Goal: Task Accomplishment & Management: Manage account settings

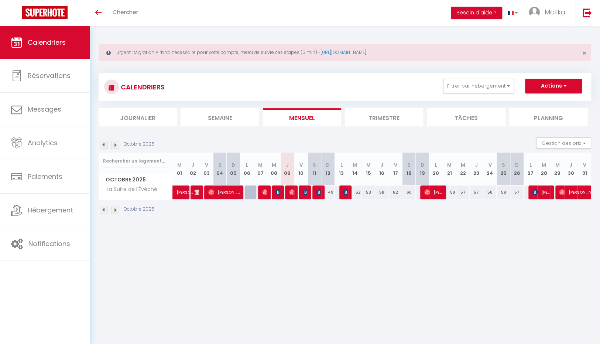
click at [106, 144] on img at bounding box center [104, 145] width 8 height 8
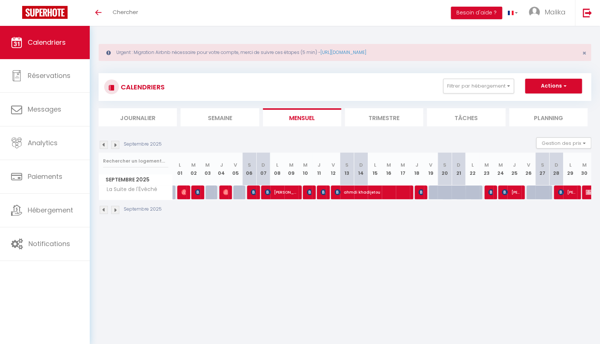
click at [105, 144] on img at bounding box center [104, 145] width 8 height 8
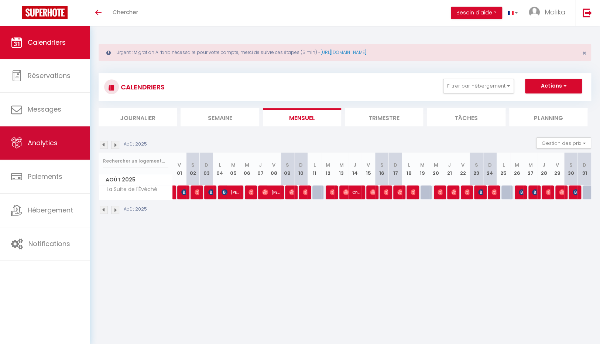
click at [64, 144] on link "Analytics" at bounding box center [45, 142] width 90 height 33
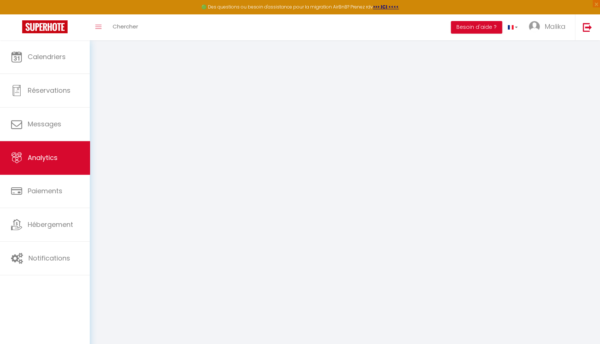
select select "2025"
select select "10"
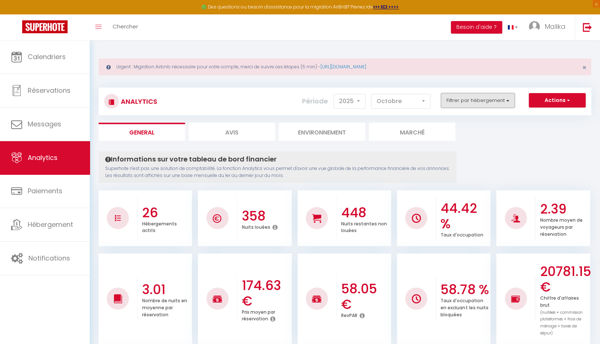
click at [496, 101] on button "Filtrer par hébergement" at bounding box center [478, 100] width 74 height 15
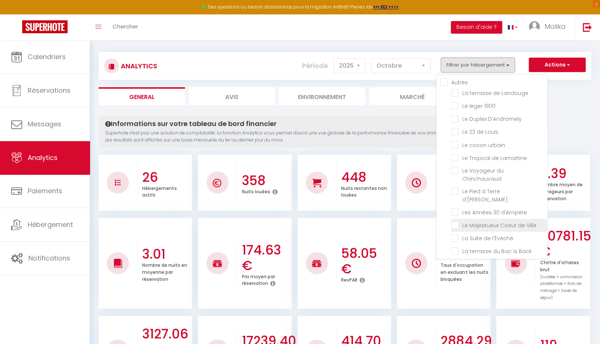
scroll to position [86, 0]
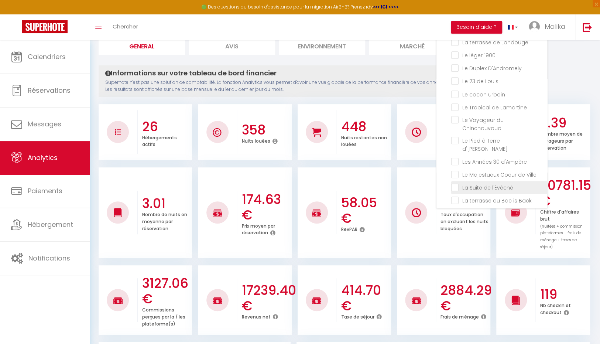
click at [496, 183] on l\'Évêché "checkbox" at bounding box center [499, 186] width 96 height 7
checkbox l\'Évêché "true"
checkbox musée "false"
checkbox l\'Architecte "false"
checkbox III "false"
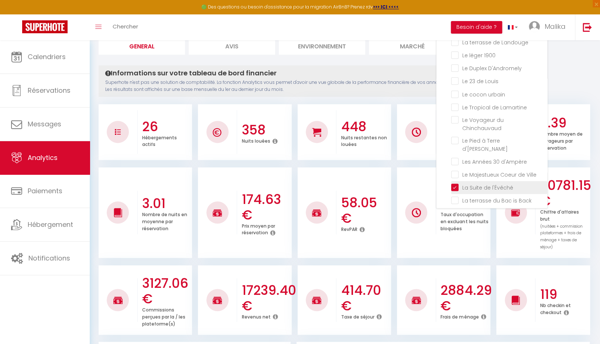
checkbox II "false"
checkbox I "false"
checkbox Convivial "false"
checkbox Boheme "false"
checkbox Boston "false"
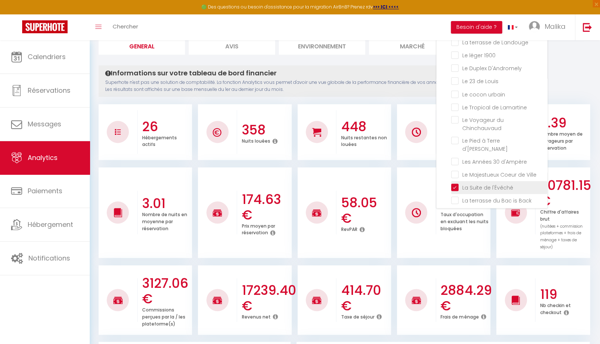
checkbox Montréal "false"
checkbox Manhattan "false"
checkbox Roi "false"
checkbox Présent "false"
checkbox Landouge "false"
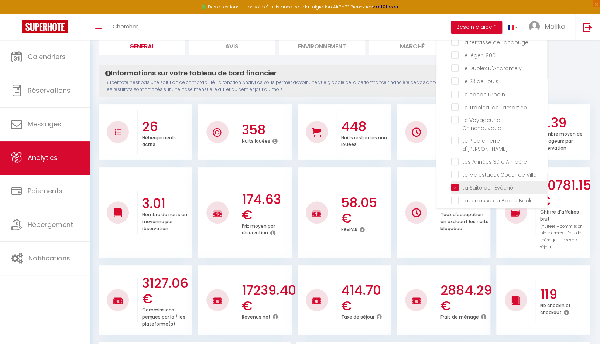
checkbox 1900 "false"
checkbox D\'Andromely "false"
checkbox Louis "false"
checkbox urbain "false"
checkbox Lamartine "false"
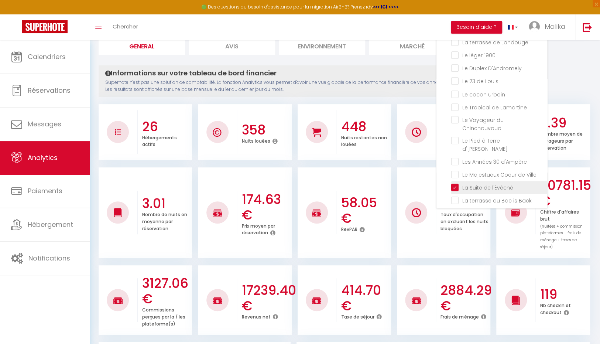
checkbox Chinchauvaud "false"
checkbox d\'Ernest "false"
checkbox d\'Ampère "false"
checkbox Ville "false"
checkbox Back "false"
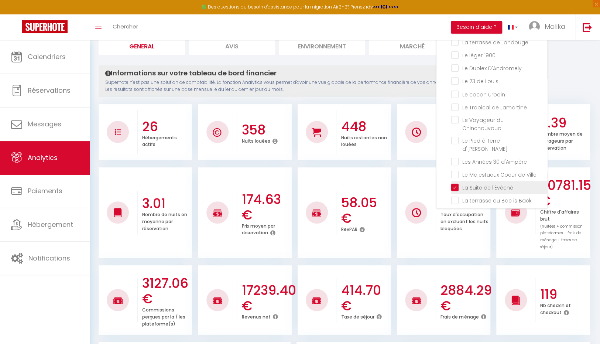
checkbox plaidoyer "false"
checkbox Pop-Up "false"
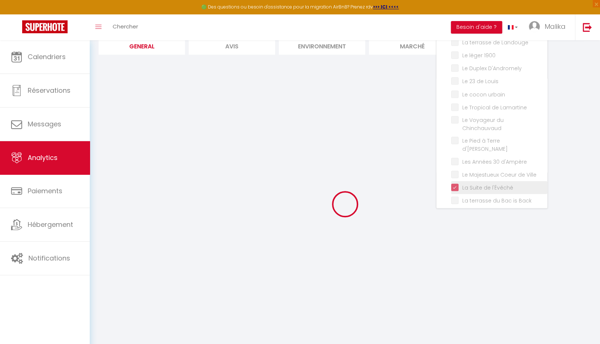
checkbox musée "false"
checkbox l\'Architecte "false"
checkbox III "false"
checkbox II "false"
checkbox I "false"
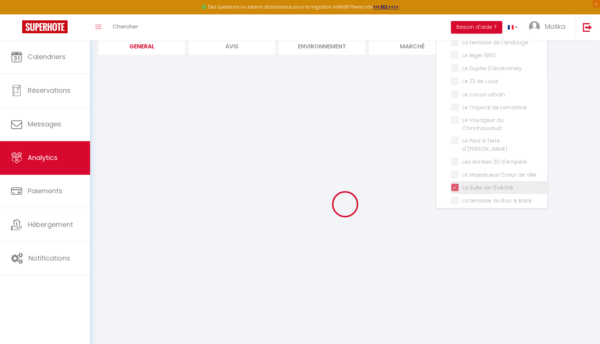
checkbox Convivial "false"
checkbox Boheme "false"
checkbox Boston "false"
checkbox Montréal "false"
checkbox Manhattan "false"
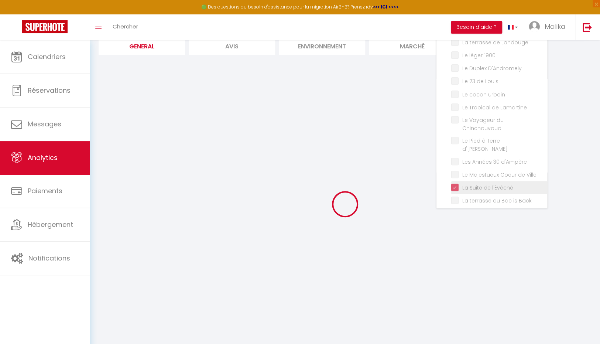
checkbox Roi "false"
checkbox Présent "false"
checkbox Landouge "false"
checkbox 1900 "false"
checkbox D\'Andromely "false"
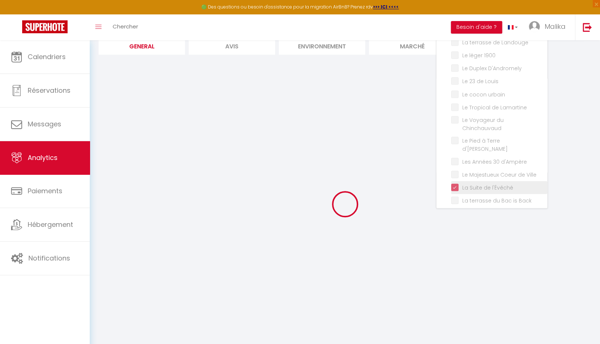
checkbox Louis "false"
checkbox urbain "false"
checkbox Lamartine "false"
checkbox Chinchauvaud "false"
checkbox d\'Ernest "false"
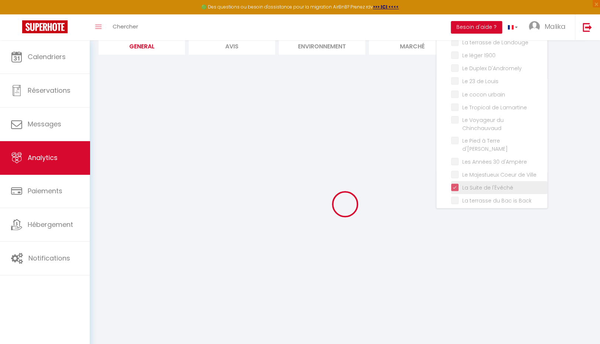
checkbox d\'Ampère "false"
checkbox Ville "false"
checkbox Back "false"
checkbox plaidoyer "false"
checkbox Pop-Up "false"
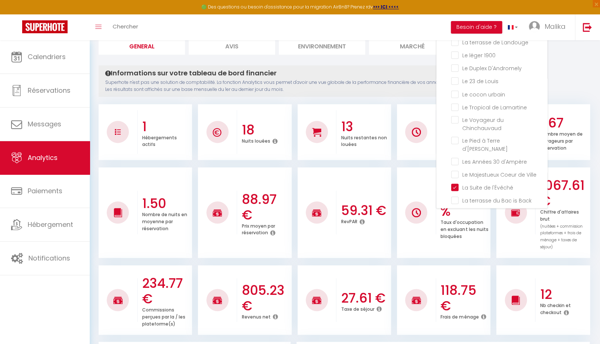
click at [428, 67] on div "Informations sur votre tableau de bord financier Superhote n'est pas une soluti…" at bounding box center [278, 80] width 358 height 31
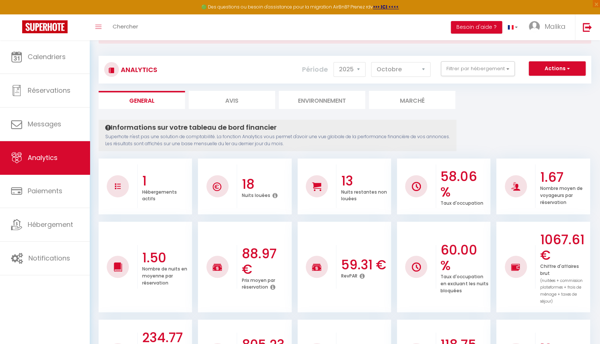
scroll to position [0, 0]
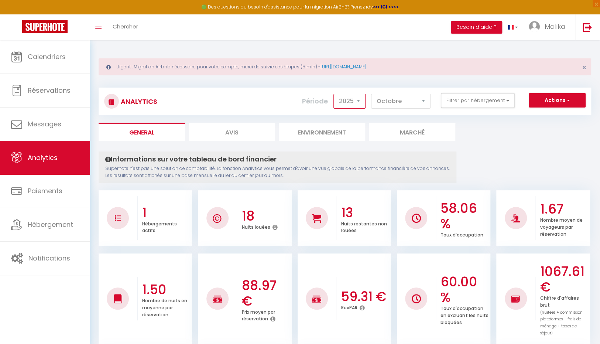
click at [359, 102] on select "2014 2015 2016 2017 2018 2019 2020 2021 2022 2023 2024 2025 2026 2027" at bounding box center [349, 101] width 32 height 15
click at [335, 94] on select "2014 2015 2016 2017 2018 2019 2020 2021 2022 2023 2024 2025 2026 2027" at bounding box center [349, 101] width 32 height 15
click at [415, 100] on select "Janvier Février Mars Avril Mai Juin Juillet Août Septembre Octobre Novembre Déc…" at bounding box center [400, 101] width 59 height 15
select select "8"
click at [372, 94] on select "Janvier Février Mars Avril Mai Juin Juillet Août Septembre Octobre Novembre Déc…" at bounding box center [400, 101] width 59 height 15
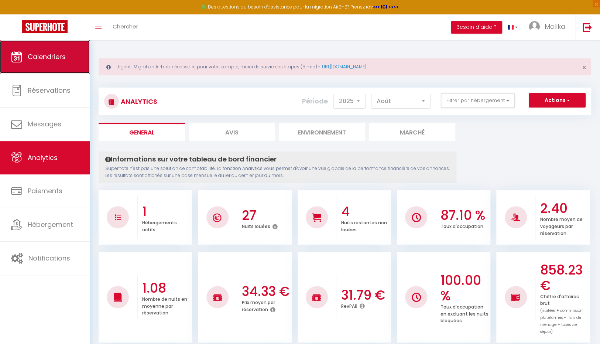
click at [41, 55] on span "Calendriers" at bounding box center [47, 56] width 38 height 9
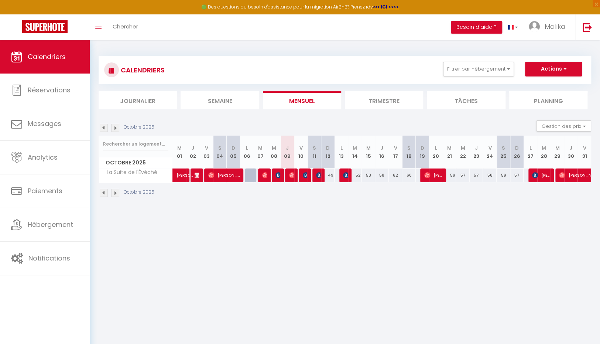
click at [104, 127] on img at bounding box center [104, 128] width 8 height 8
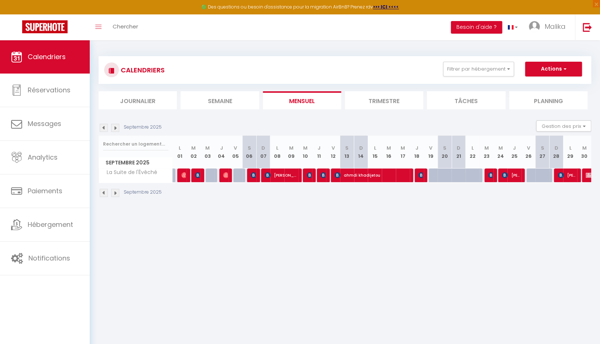
click at [104, 127] on img at bounding box center [104, 128] width 8 height 8
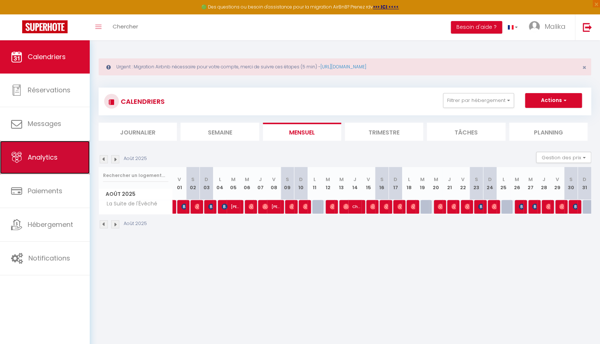
click at [40, 156] on span "Analytics" at bounding box center [43, 156] width 30 height 9
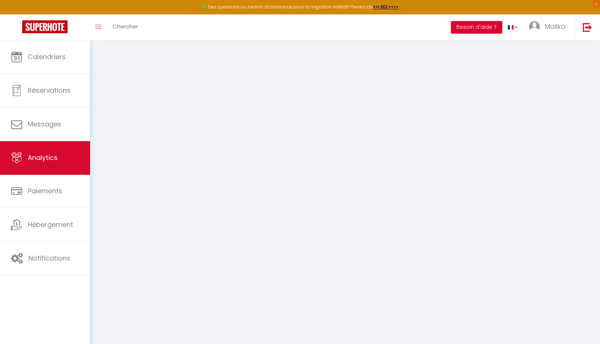
select select "2025"
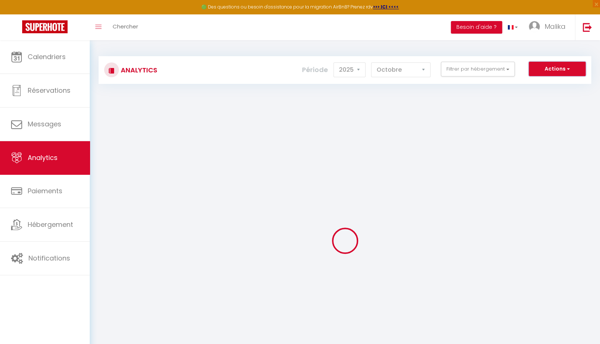
click at [558, 68] on button "Actions" at bounding box center [557, 69] width 57 height 15
click at [559, 68] on button "Actions" at bounding box center [557, 69] width 57 height 15
click at [411, 69] on select "Janvier Février Mars Avril Mai Juin Juillet Août Septembre Octobre Novembre Déc…" at bounding box center [400, 69] width 59 height 15
select select "8"
click at [372, 62] on select "Janvier Février Mars Avril Mai Juin Juillet Août Septembre Octobre Novembre Déc…" at bounding box center [400, 69] width 59 height 15
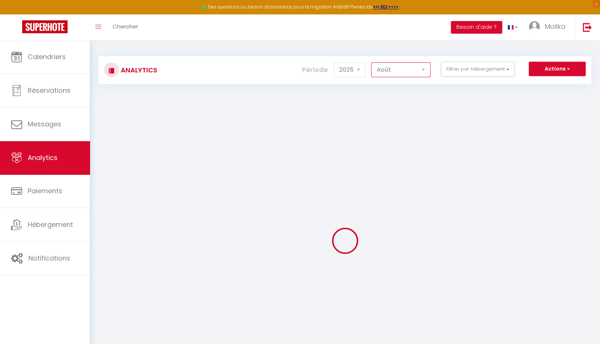
checkbox surin "false"
checkbox musée "false"
checkbox l\'Architecte "false"
checkbox cercle "false"
checkbox III "false"
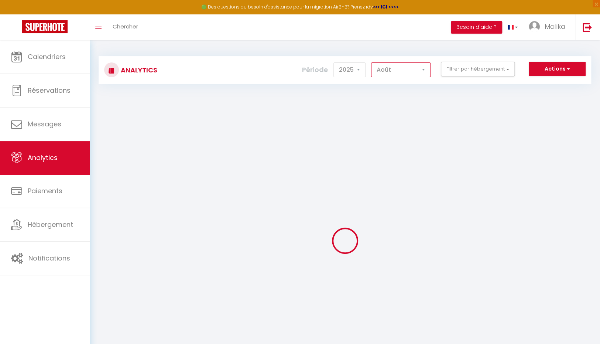
checkbox II "false"
checkbox I "false"
checkbox blanc "false"
checkbox Convivial "false"
checkbox Boheme "false"
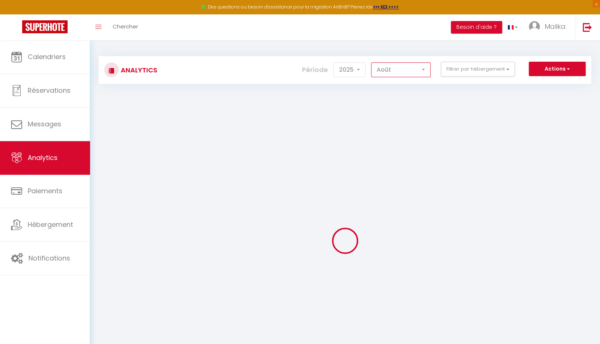
checkbox locarno "false"
checkbox Boston "false"
checkbox Montréal "false"
checkbox Manhattan "false"
checkbox benedictin "false"
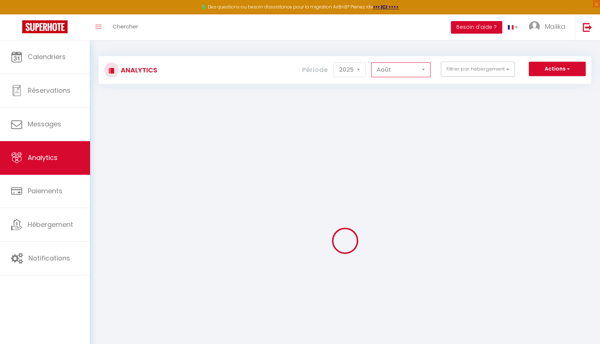
checkbox Roi "false"
checkbox Présent "false"
checkbox input "false"
checkbox Landouge "false"
checkbox 1900 "false"
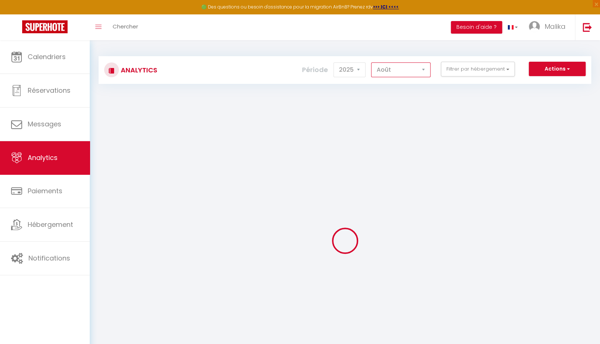
checkbox D\'Andromely "false"
checkbox Louis "false"
checkbox urbain "false"
checkbox Lamartine "false"
checkbox Chinchauvaud "false"
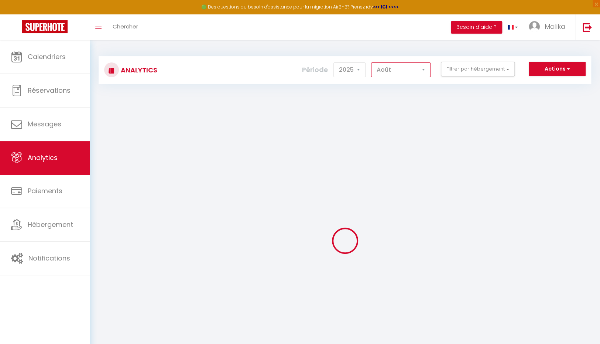
checkbox d\'Ernest "false"
checkbox d\'Ampère "false"
checkbox Ville "false"
checkbox l\'Évêché "false"
checkbox Back "false"
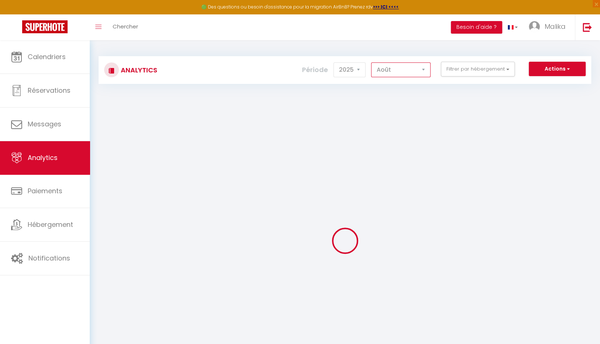
checkbox plaidoyer "false"
checkbox Pop-Up "false"
click at [474, 69] on button "Filtrer par hébergement" at bounding box center [478, 69] width 74 height 15
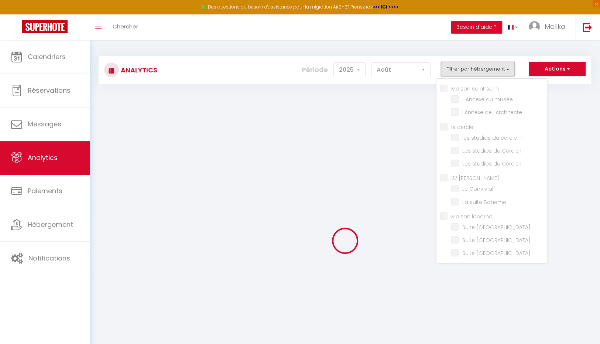
checkbox surin "false"
checkbox musée "false"
checkbox l\'Architecte "false"
checkbox cercle "false"
checkbox III "false"
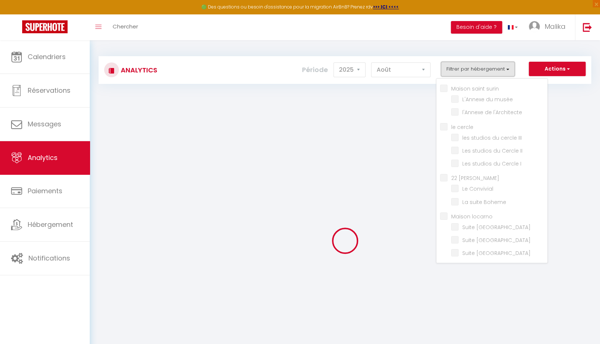
checkbox II "false"
checkbox I "false"
checkbox blanc "false"
checkbox Convivial "false"
checkbox Boheme "false"
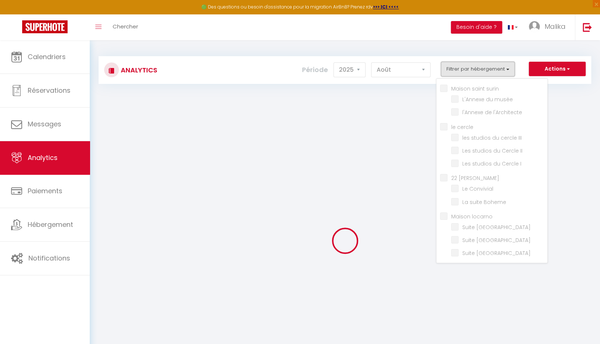
checkbox locarno "false"
checkbox Boston "false"
checkbox Montréal "false"
checkbox Manhattan "false"
checkbox benedictin "false"
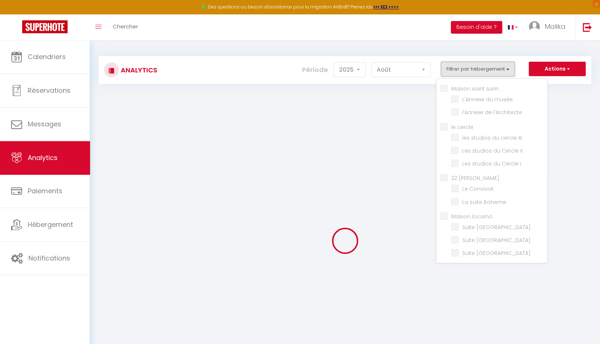
checkbox Roi "false"
checkbox Présent "false"
checkbox input "false"
checkbox Landouge "false"
checkbox 1900 "false"
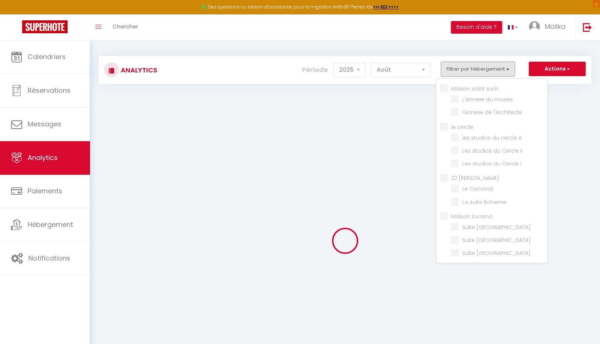
checkbox D\'Andromely "false"
checkbox Louis "false"
checkbox urbain "false"
checkbox Lamartine "false"
checkbox Chinchauvaud "false"
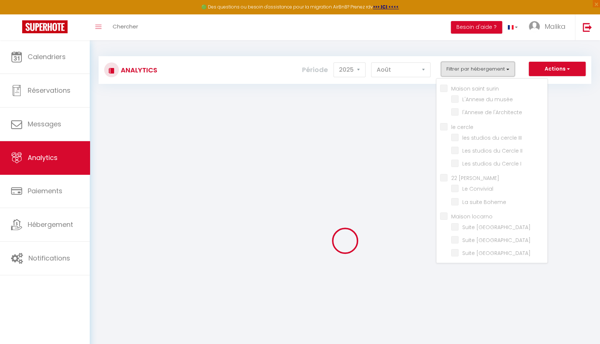
checkbox d\'Ernest "false"
checkbox d\'Ampère "false"
checkbox Ville "false"
checkbox l\'Évêché "false"
checkbox Back "false"
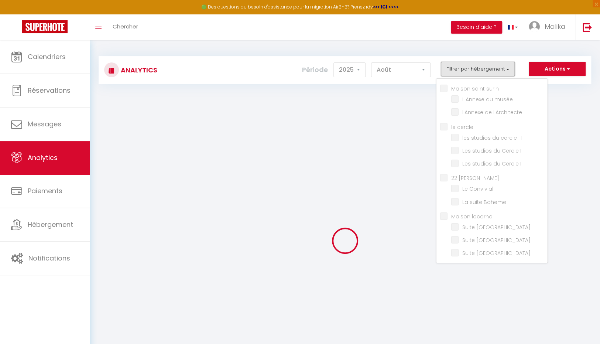
checkbox plaidoyer "false"
checkbox Pop-Up "false"
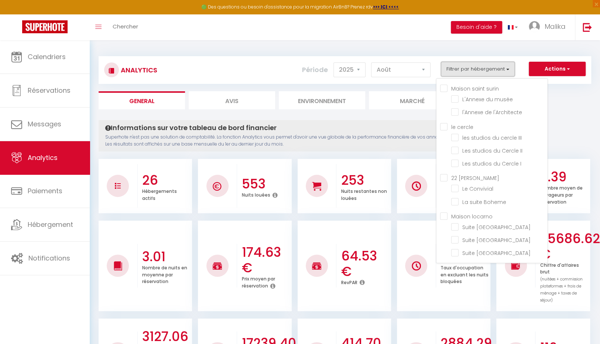
click at [474, 69] on button "Filtrer par hébergement" at bounding box center [478, 69] width 74 height 15
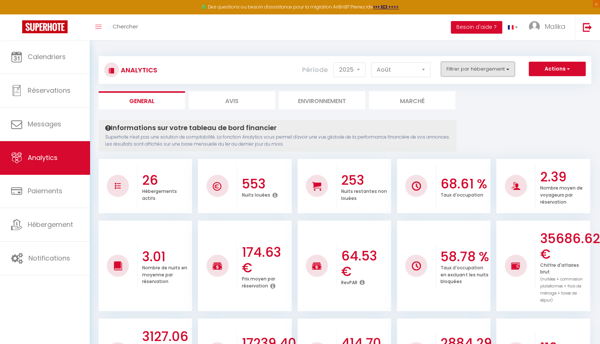
click at [477, 69] on button "Filtrer par hébergement" at bounding box center [478, 69] width 74 height 15
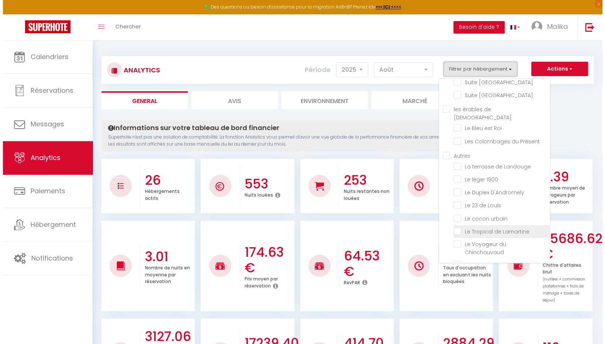
scroll to position [227, 0]
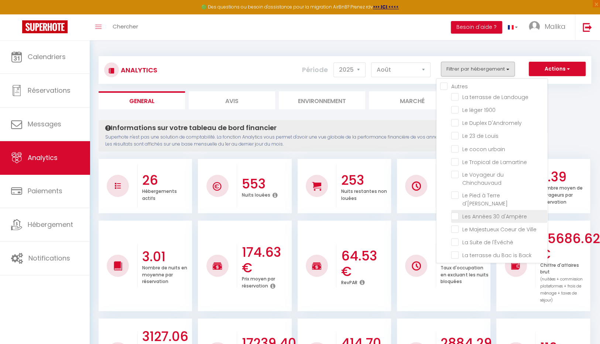
drag, startPoint x: 494, startPoint y: 212, endPoint x: 504, endPoint y: 192, distance: 23.0
click at [494, 238] on l\'Évêché "checkbox" at bounding box center [499, 241] width 96 height 7
checkbox l\'Évêché "true"
checkbox musée "false"
checkbox l\'Architecte "false"
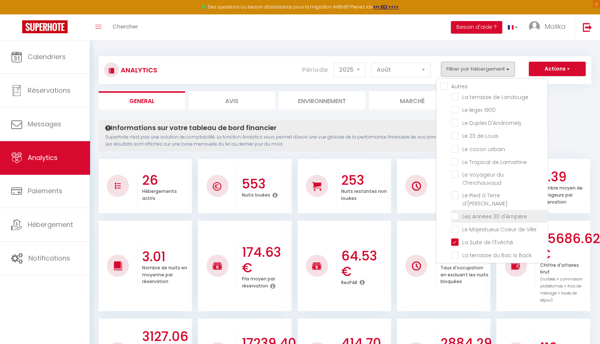
checkbox III "false"
checkbox II "false"
checkbox I "false"
checkbox Convivial "false"
checkbox Boheme "false"
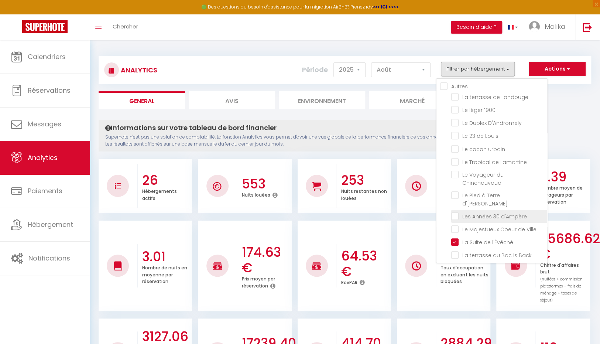
checkbox Boston "false"
checkbox Montréal "false"
checkbox Manhattan "false"
checkbox Roi "false"
checkbox Présent "false"
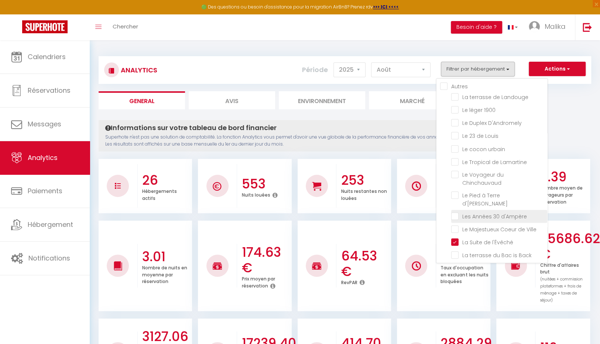
checkbox Landouge "false"
checkbox 1900 "false"
checkbox D\'Andromely "false"
checkbox Louis "false"
checkbox urbain "false"
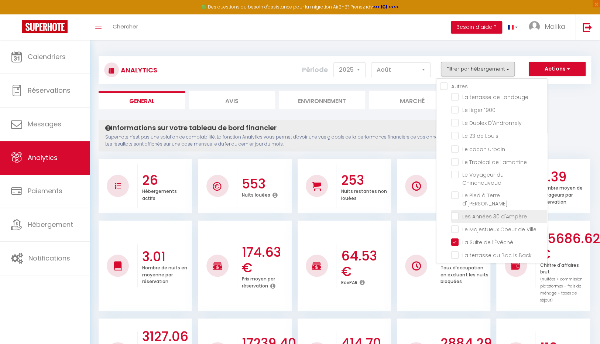
checkbox Lamartine "false"
checkbox Chinchauvaud "false"
checkbox d\'Ernest "false"
checkbox d\'Ampère "false"
checkbox Ville "false"
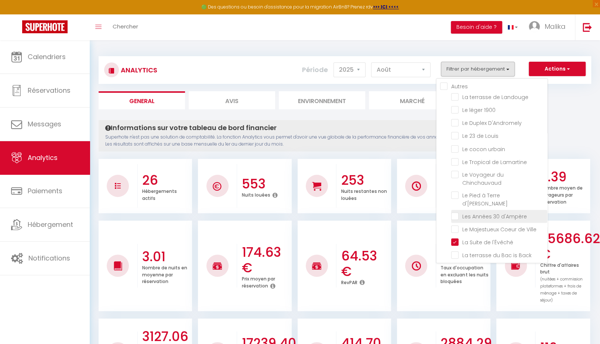
checkbox Back "false"
checkbox plaidoyer "false"
checkbox Pop-Up "false"
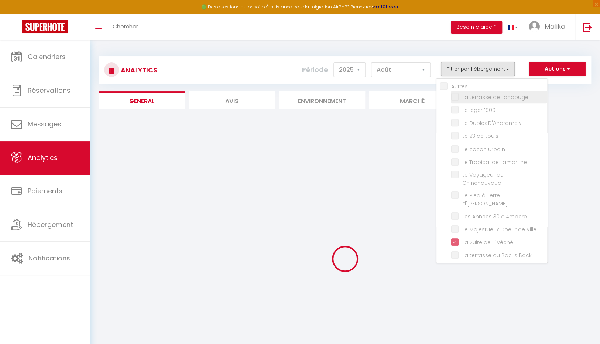
checkbox musée "false"
checkbox l\'Architecte "false"
checkbox III "false"
checkbox II "false"
checkbox I "false"
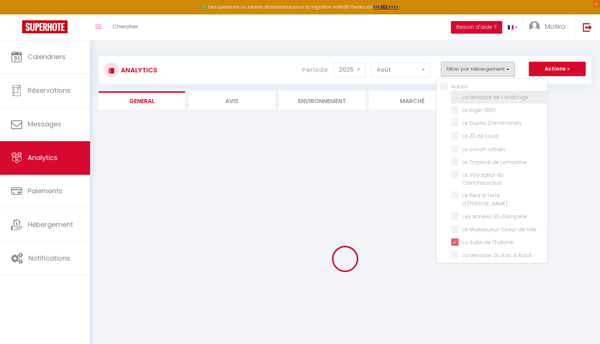
checkbox Convivial "false"
checkbox Boheme "false"
checkbox Boston "false"
checkbox Montréal "false"
checkbox Manhattan "false"
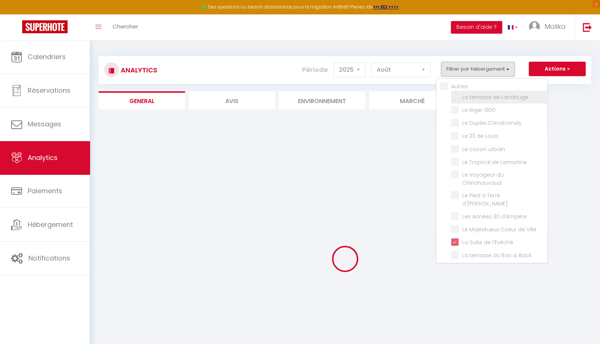
checkbox Roi "false"
checkbox Présent "false"
checkbox Landouge "false"
checkbox 1900 "false"
checkbox D\'Andromely "false"
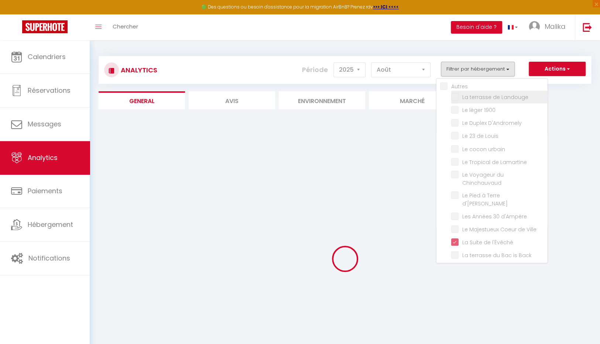
checkbox Louis "false"
checkbox urbain "false"
checkbox Lamartine "false"
checkbox Chinchauvaud "false"
checkbox d\'Ernest "false"
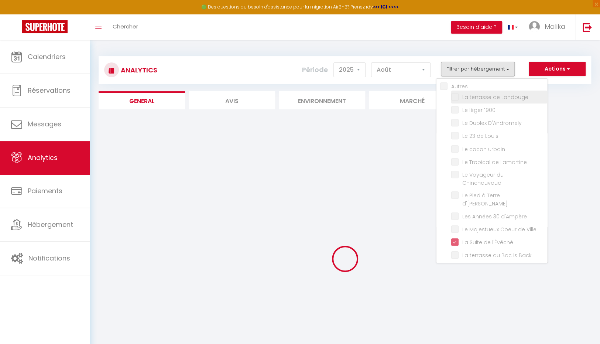
checkbox d\'Ampère "false"
checkbox Ville "false"
checkbox Back "false"
checkbox plaidoyer "false"
checkbox Pop-Up "false"
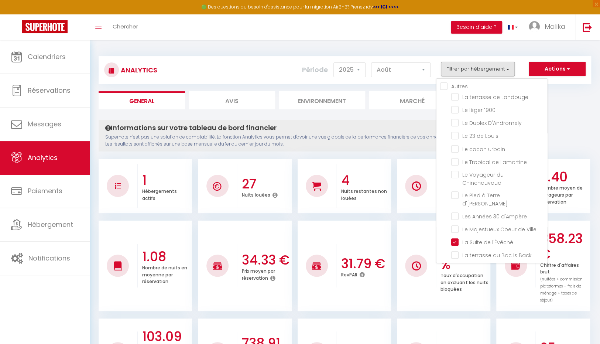
click at [559, 103] on ul "General Avis Environnement Marché" at bounding box center [345, 100] width 493 height 18
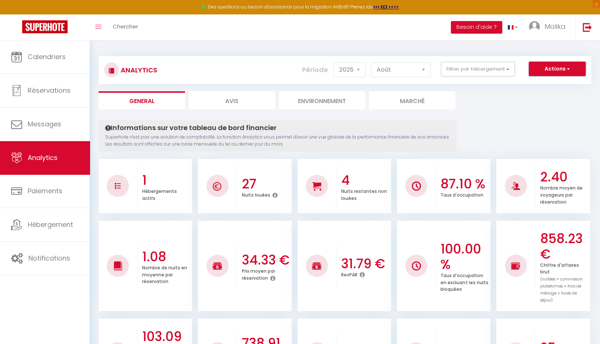
click at [558, 68] on button "Actions" at bounding box center [557, 69] width 57 height 15
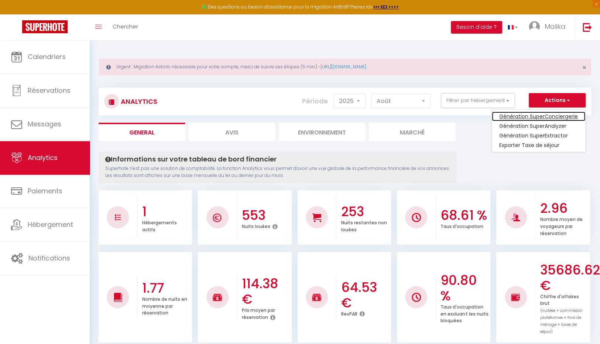
click at [534, 115] on link "Génération SuperConciergerie" at bounding box center [538, 116] width 93 height 10
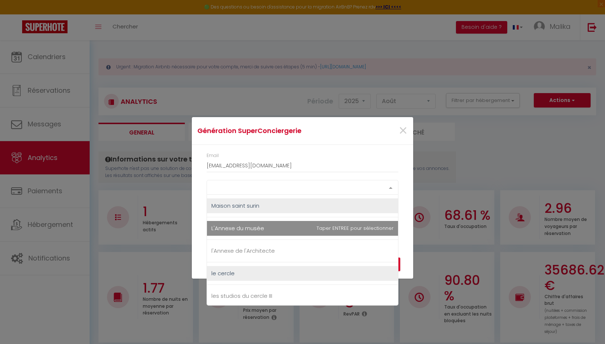
click at [234, 186] on div "Select option" at bounding box center [303, 187] width 192 height 15
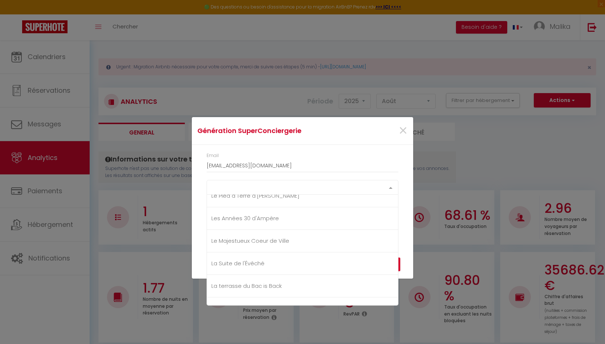
scroll to position [579, 0]
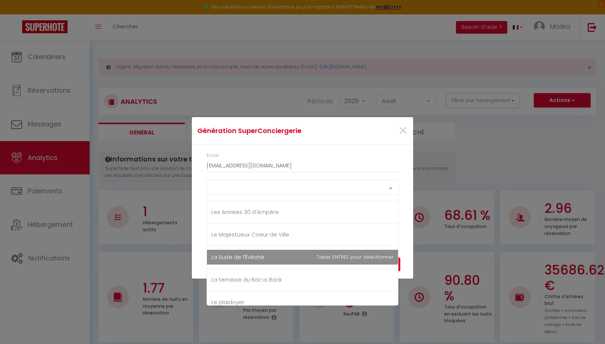
click at [258, 253] on span "La Suite de l'Évêché" at bounding box center [238, 257] width 53 height 8
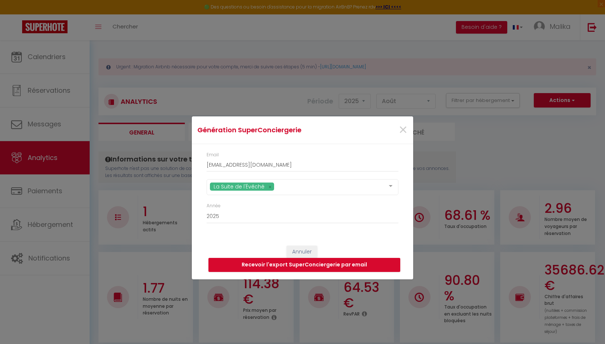
click at [402, 202] on div "La Suite de l'Évêché Maison saint surin L'Annexe du musée l'Annexe de l'Archite…" at bounding box center [303, 190] width 202 height 23
drag, startPoint x: 282, startPoint y: 213, endPoint x: 275, endPoint y: 215, distance: 6.8
click at [282, 213] on select "2015 2016 2017 2018 2019 2020 2021 2022 2023 2024 2025 2026 2027 2028" at bounding box center [303, 216] width 192 height 14
click at [207, 209] on select "2015 2016 2017 2018 2019 2020 2021 2022 2023 2024 2025 2026 2027 2028" at bounding box center [303, 216] width 192 height 14
click at [295, 265] on button "Recevoir l'export SuperConciergerie par email" at bounding box center [305, 265] width 192 height 14
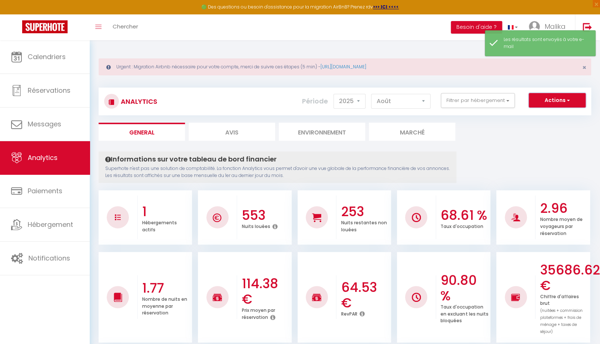
click at [570, 96] on button "Actions" at bounding box center [557, 100] width 57 height 15
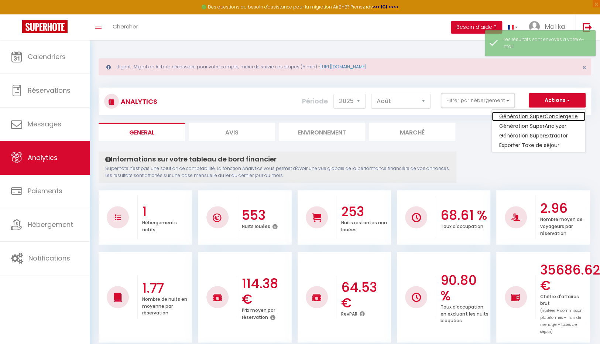
click at [550, 114] on link "Génération SuperConciergerie" at bounding box center [538, 116] width 93 height 10
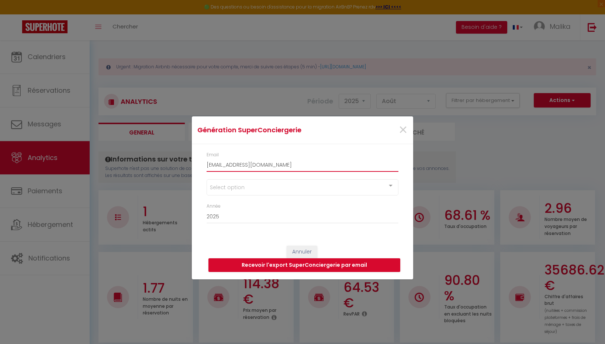
click at [290, 168] on input "[EMAIL_ADDRESS][DOMAIN_NAME]" at bounding box center [303, 164] width 192 height 13
drag, startPoint x: 284, startPoint y: 167, endPoint x: 186, endPoint y: 173, distance: 98.4
click at [186, 173] on div "Génération SuperConciergerie × Email laboiteaclefs87@gmail.com Select option Ma…" at bounding box center [302, 172] width 605 height 344
type input "guillaume@convergence87.fr"
click at [265, 189] on div "Select option" at bounding box center [303, 187] width 192 height 16
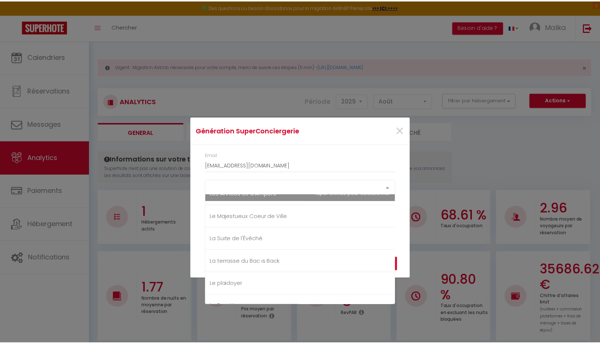
scroll to position [607, 0]
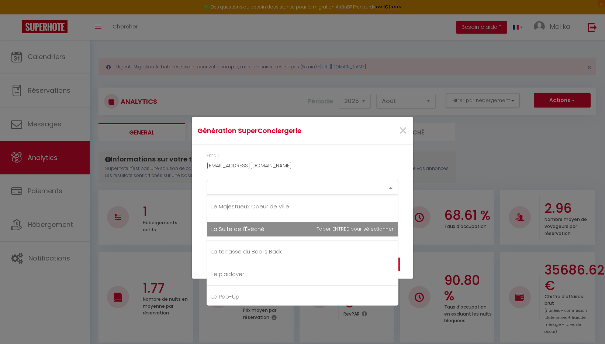
click at [268, 228] on span "La Suite de l'Évêché" at bounding box center [302, 229] width 191 height 15
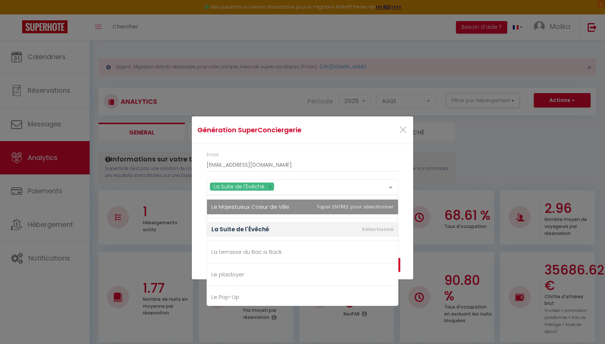
click at [404, 185] on div "Email guillaume@convergence87.fr La Suite de l'Évêché Maison saint surin L'Anne…" at bounding box center [303, 191] width 222 height 94
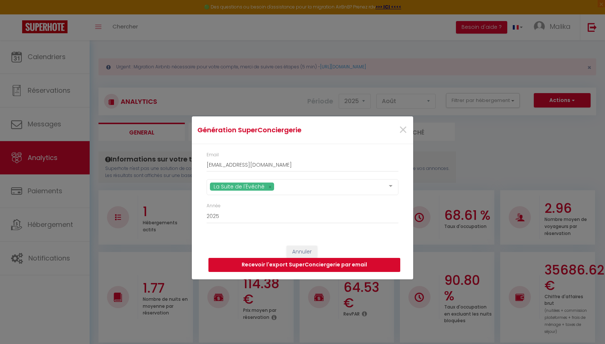
click at [296, 262] on button "Recevoir l'export SuperConciergerie par email" at bounding box center [305, 265] width 192 height 14
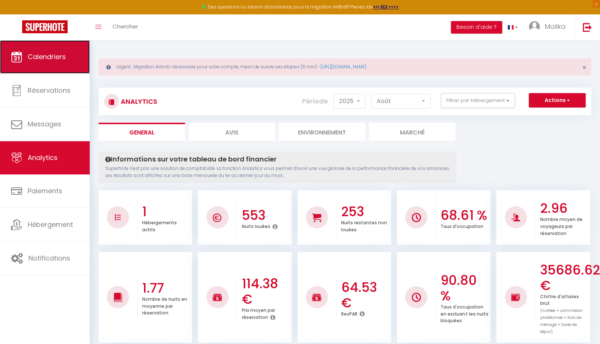
click at [59, 59] on span "Calendriers" at bounding box center [47, 56] width 38 height 9
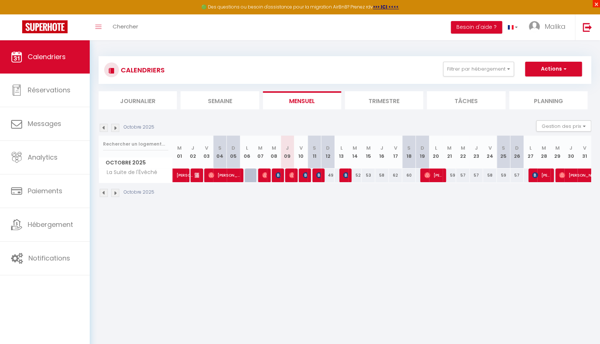
click at [597, 3] on span "×" at bounding box center [596, 3] width 7 height 7
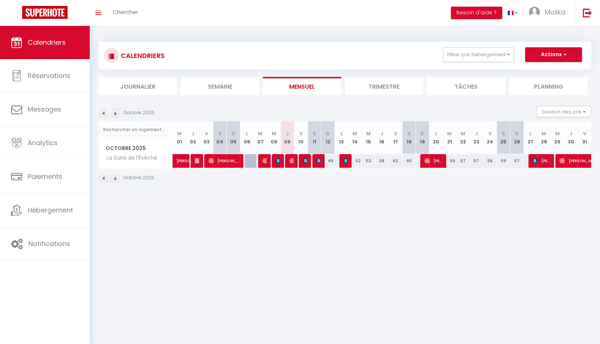
click at [102, 113] on img at bounding box center [104, 113] width 8 height 8
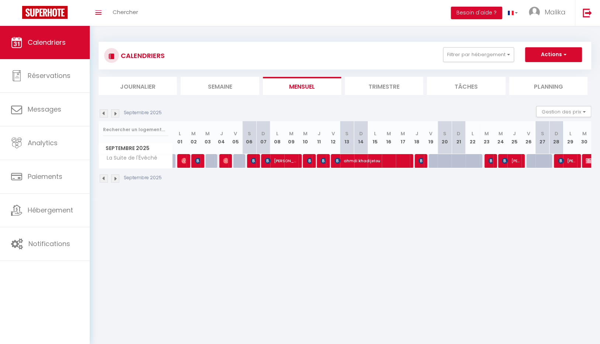
click at [102, 113] on img at bounding box center [104, 113] width 8 height 8
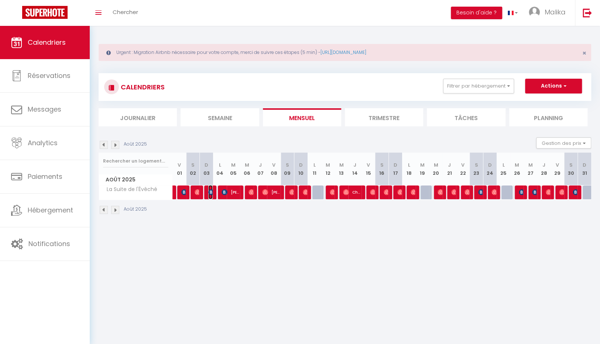
click at [210, 192] on img at bounding box center [211, 192] width 6 height 6
select select "OK"
select select "KO"
select select "1"
select select "0"
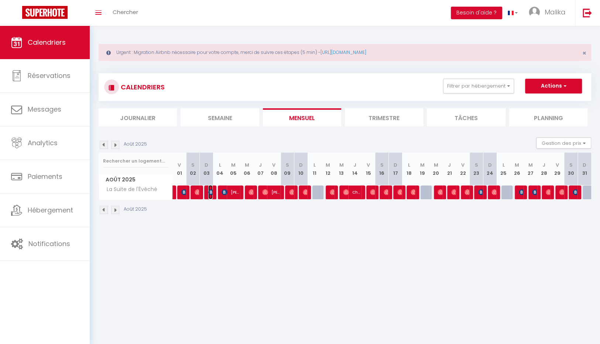
select select "1"
select select
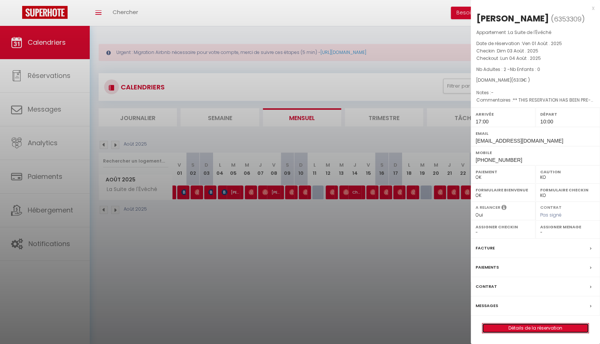
click at [540, 333] on link "Détails de la réservation" at bounding box center [535, 328] width 106 height 10
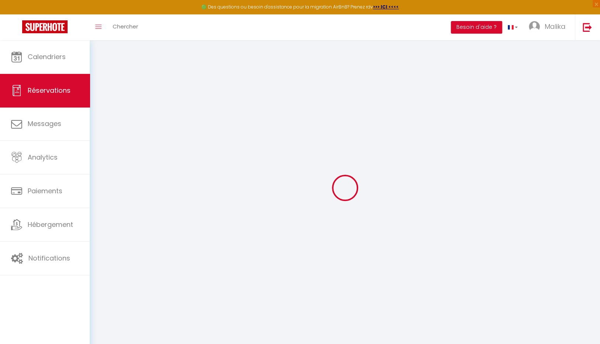
type input "Mathieu"
type input "Vandenostende"
type input "mvande.378308@guest.booking.com"
type input "vandenostende.mathieu@gmail.com"
type input "+33652290699"
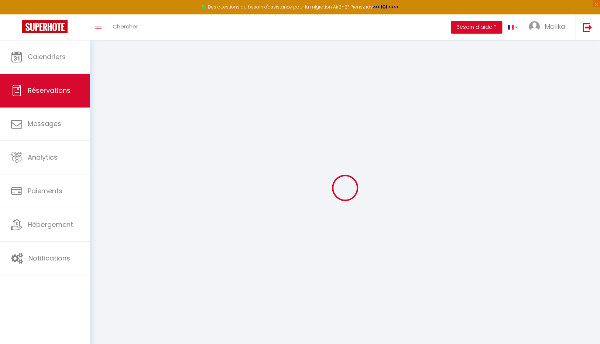
type input "+33652290699"
type input "."
select select "FR"
type input "12"
type input "10.46"
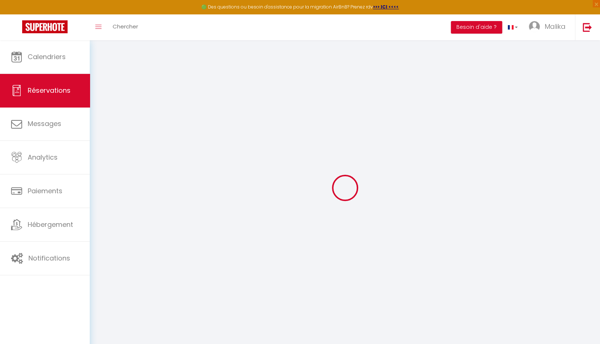
type input "0.88"
select select "70071"
select select "1"
select select
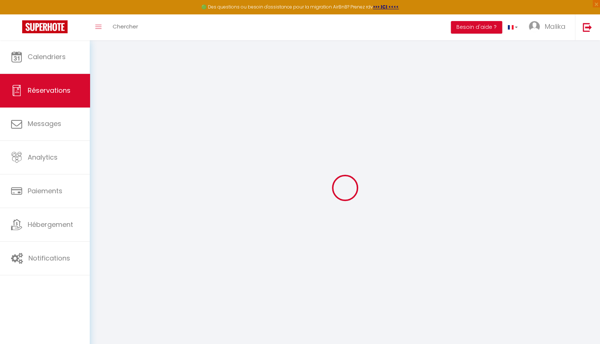
type input "2"
select select "12"
select select
type input "49.5"
checkbox input "false"
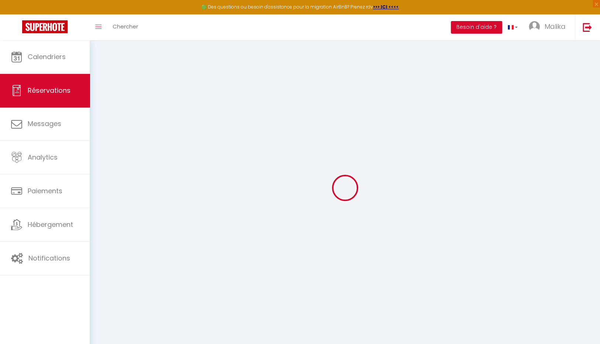
type input "0"
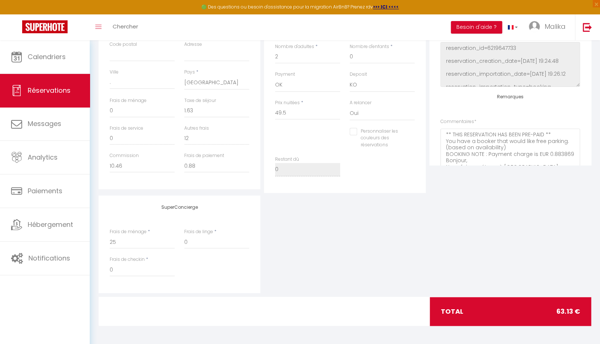
scroll to position [157, 0]
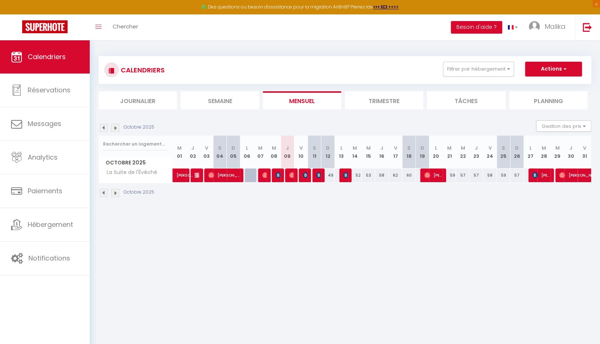
click at [102, 129] on img at bounding box center [104, 128] width 8 height 8
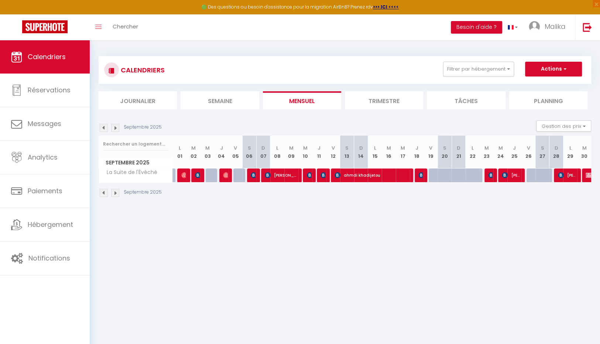
click at [102, 129] on img at bounding box center [104, 128] width 8 height 8
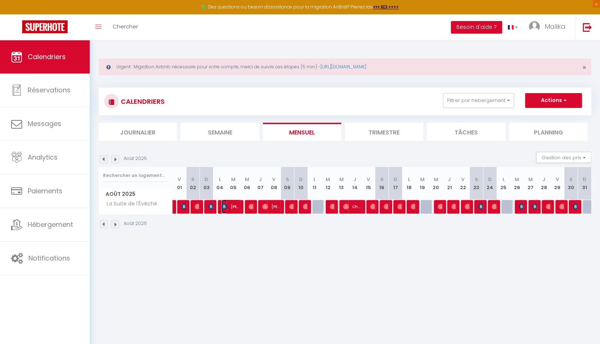
click at [230, 207] on span "JUAN DÍAZ BERNÁRDEZ" at bounding box center [231, 206] width 18 height 14
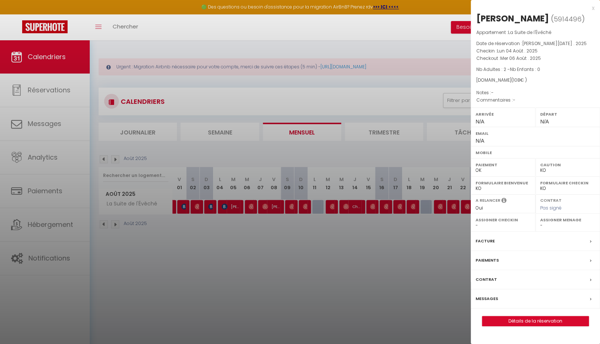
click at [592, 7] on div "x" at bounding box center [533, 8] width 124 height 9
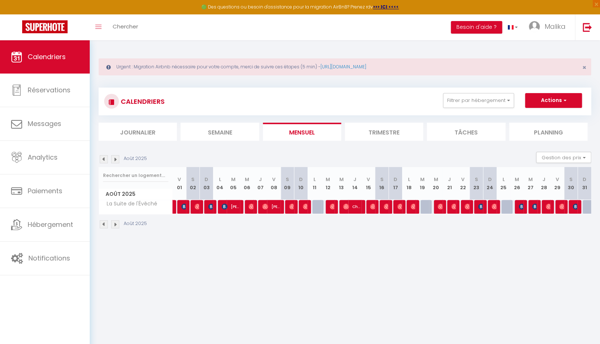
click at [105, 159] on img at bounding box center [104, 159] width 8 height 8
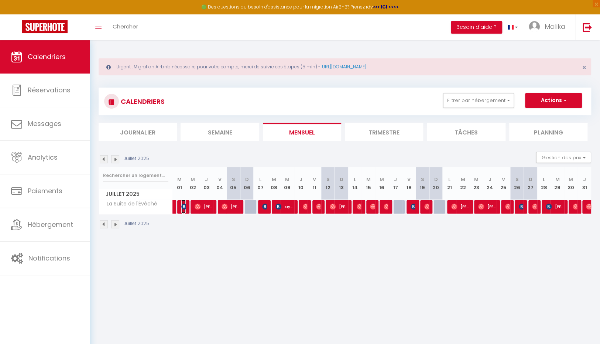
click at [183, 207] on img at bounding box center [184, 206] width 6 height 6
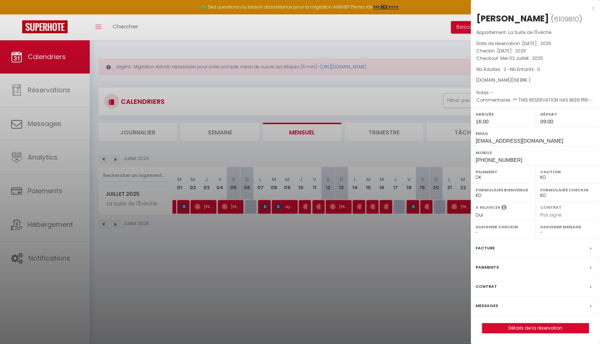
click at [595, 7] on div "x Kim Terpstra ( 6109810 ) Appartement : La Suite de l'Évêché Date de réservati…" at bounding box center [535, 172] width 129 height 344
click at [594, 8] on div "x" at bounding box center [533, 8] width 124 height 9
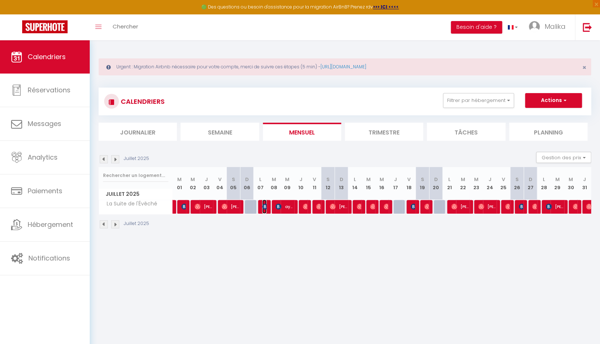
click at [264, 207] on img at bounding box center [265, 206] width 6 height 6
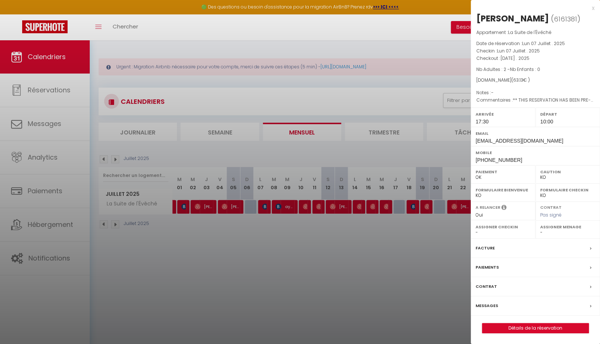
click at [591, 8] on div "x" at bounding box center [533, 8] width 124 height 9
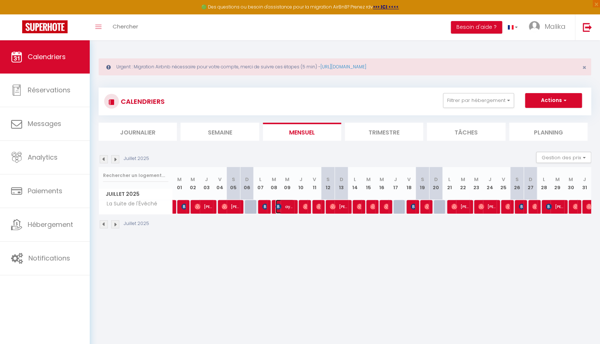
click at [284, 206] on span "aymerick Toutou" at bounding box center [284, 206] width 18 height 14
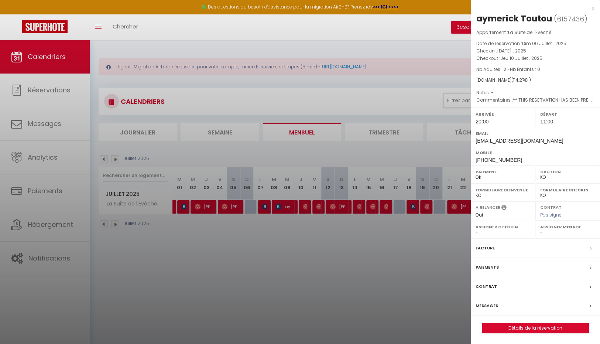
click at [593, 9] on div "x" at bounding box center [533, 8] width 124 height 9
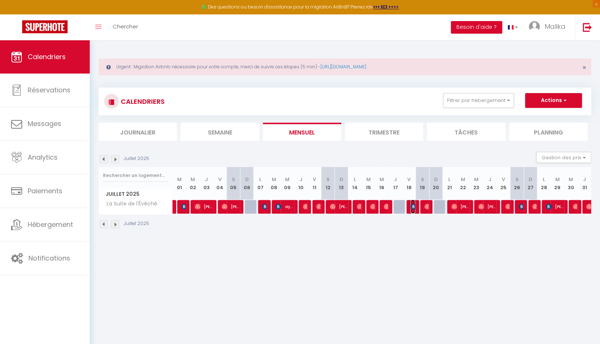
click at [412, 208] on img at bounding box center [414, 206] width 6 height 6
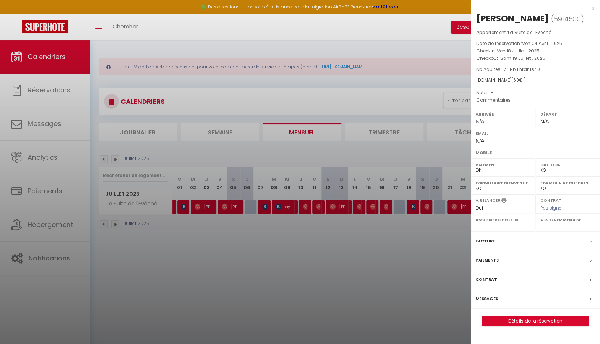
click at [450, 240] on div at bounding box center [300, 172] width 600 height 344
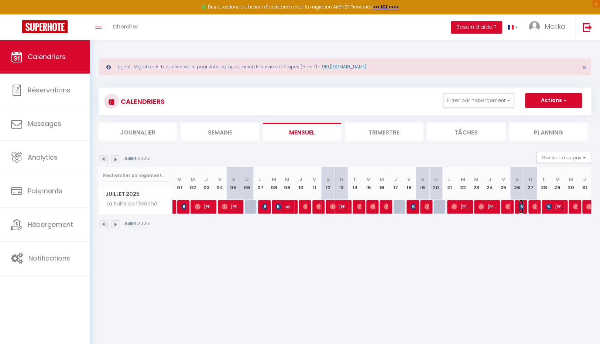
click at [521, 207] on img at bounding box center [522, 206] width 6 height 6
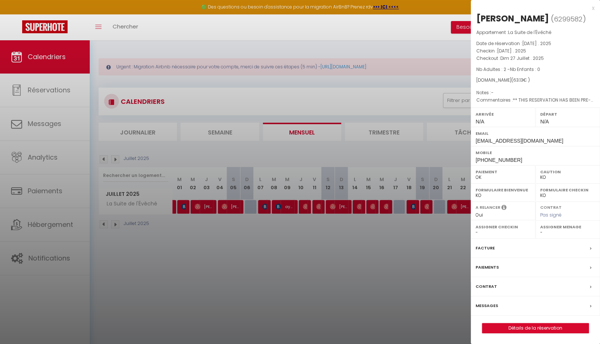
click at [418, 247] on div at bounding box center [300, 172] width 600 height 344
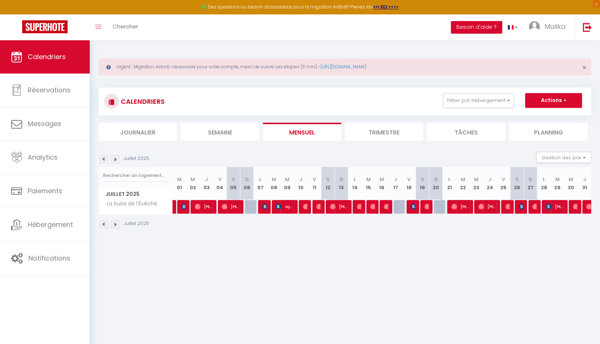
drag, startPoint x: 550, startPoint y: 207, endPoint x: 545, endPoint y: 208, distance: 4.8
click at [545, 208] on div at bounding box center [549, 207] width 14 height 14
click at [553, 207] on span "[PERSON_NAME]" at bounding box center [555, 206] width 18 height 14
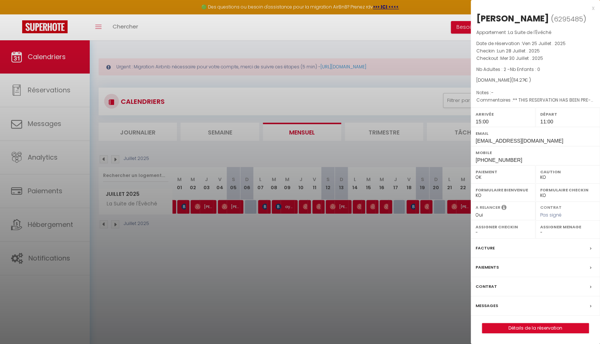
click at [441, 252] on div at bounding box center [300, 172] width 600 height 344
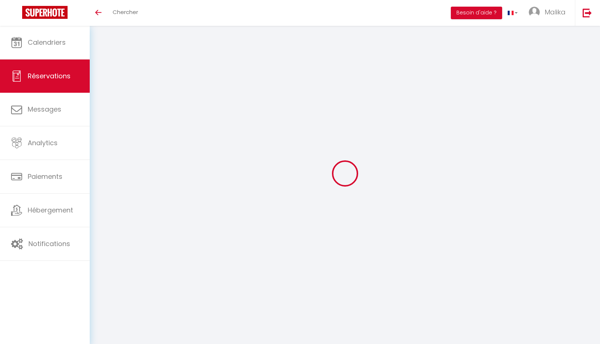
select select
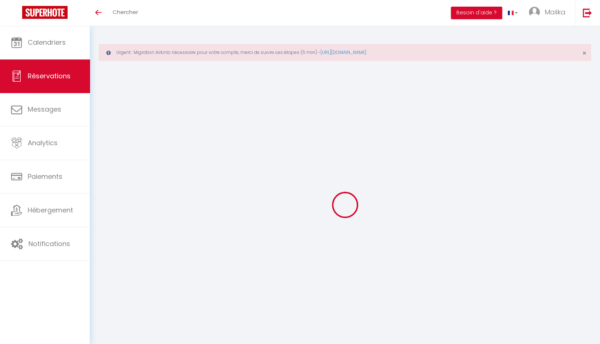
type input "JUAN"
type input "DÍAZ BERNÁRDEZ"
select select
select select "70071"
select select "1"
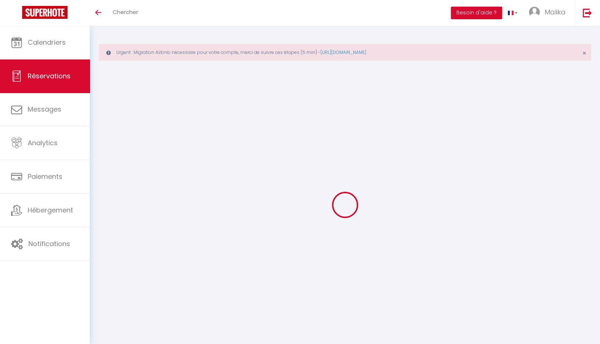
select select
type input "2"
select select "10"
select select
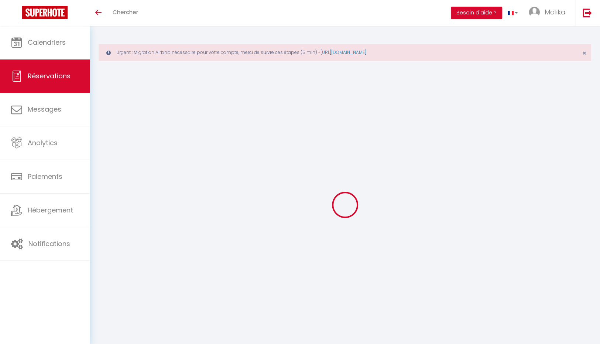
type input "108"
checkbox input "false"
type input "0"
select select "2"
type input "25"
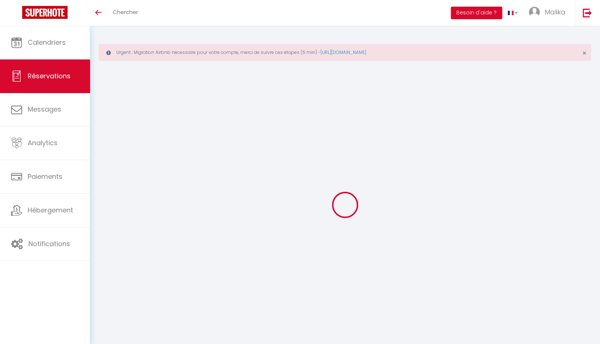
type input "0"
select select
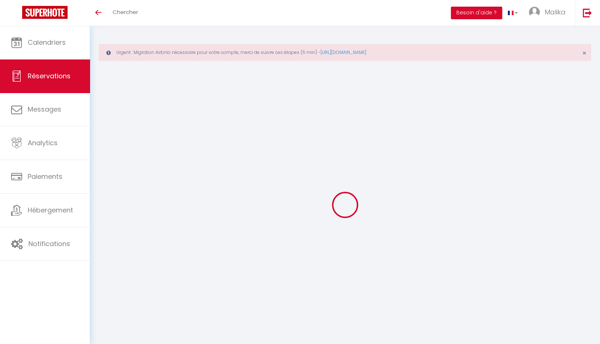
select select "12"
select select "14"
checkbox input "false"
select select
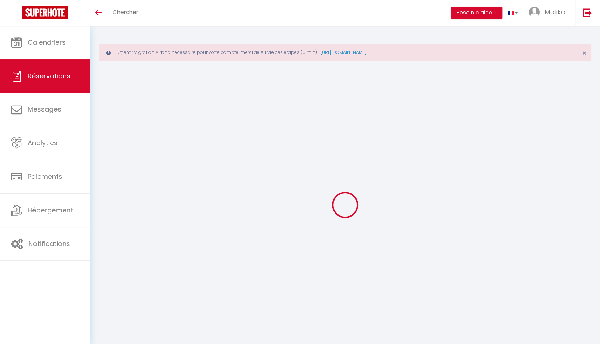
select select
checkbox input "false"
select select
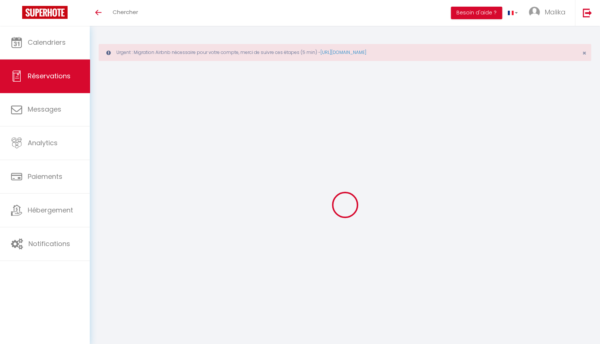
checkbox input "false"
select select
checkbox input "false"
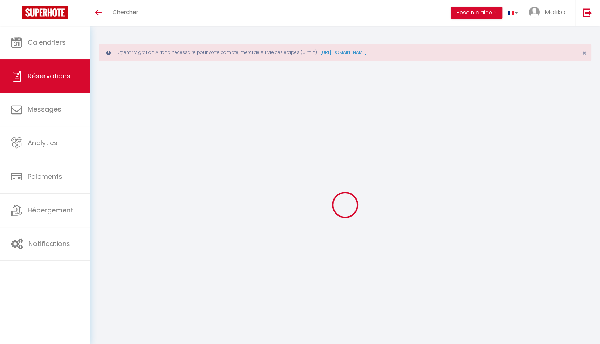
select select
checkbox input "false"
select select
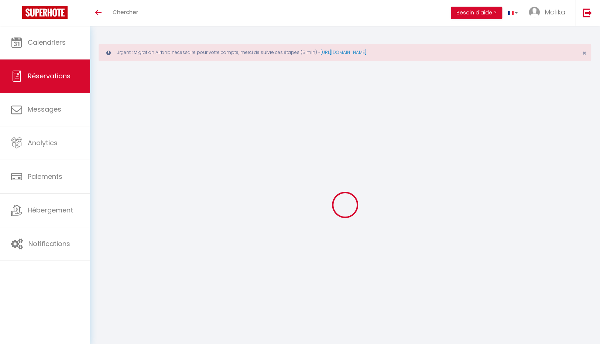
checkbox input "false"
select select
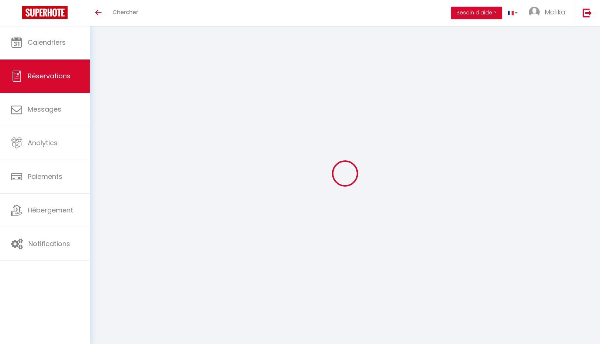
select select
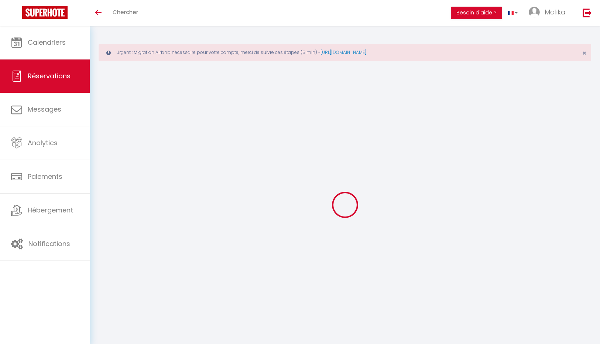
type input "Kim"
type input "Terpstra"
type input "[EMAIL_ADDRESS][DOMAIN_NAME]"
type input "terpstrasikko@gmail.com"
type input "[PHONE_NUMBER]"
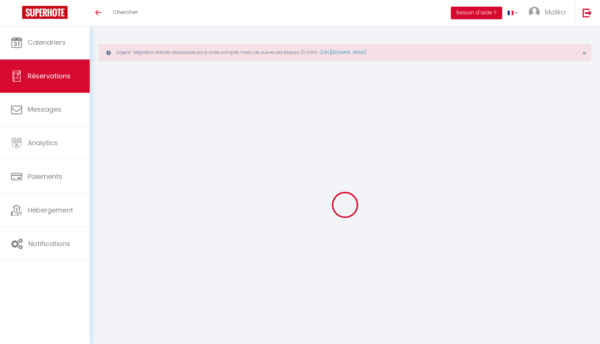
type input "[PHONE_NUMBER]"
select select "NL"
type input "12"
type input "11.39"
type input "0.96"
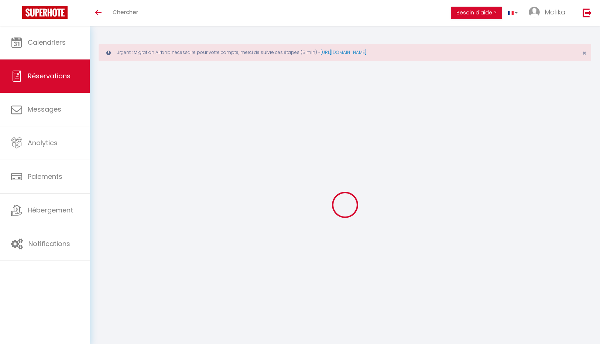
select select "70071"
select select "1"
select select
type input "2"
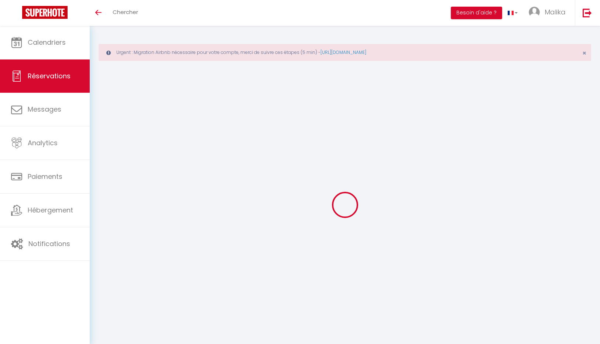
select select "12"
select select
type input "55"
checkbox input "false"
type input "0"
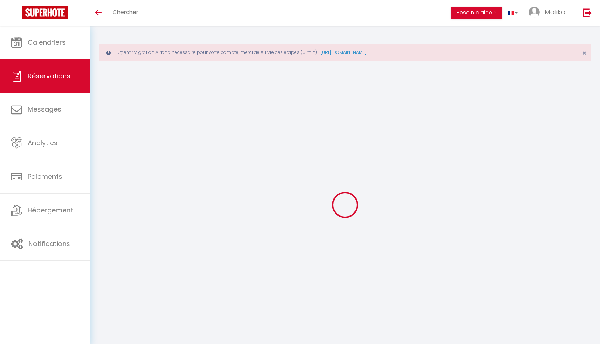
select select "2"
type input "25"
type input "0"
select select
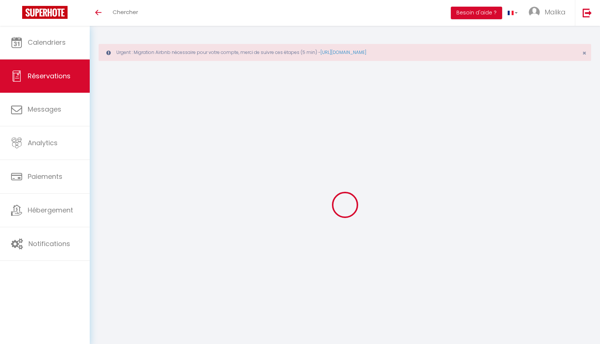
select select
select select "14"
checkbox input "false"
select select
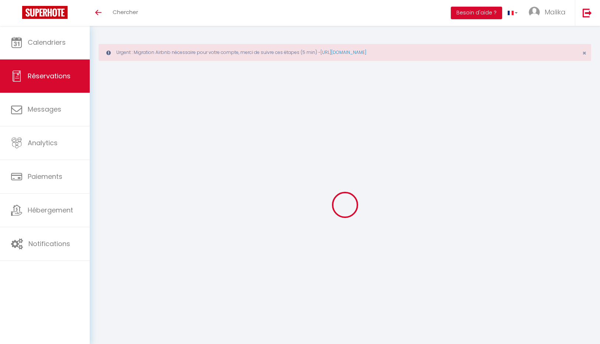
checkbox input "false"
select select
checkbox input "false"
type textarea "** THIS RESERVATION HAS BEEN PRE-PAID ** Approximate time of arrival: between 1…"
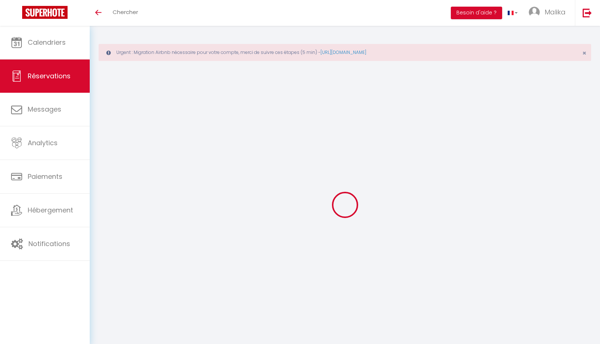
type input "1.81"
select select
checkbox input "false"
select select "16:00"
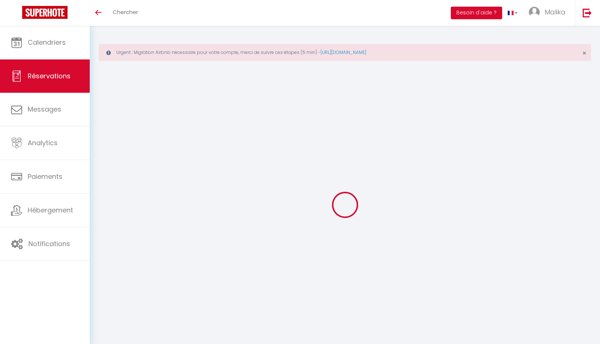
select select "09:00"
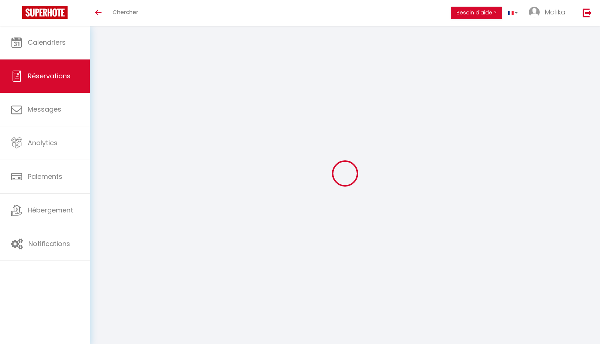
select select
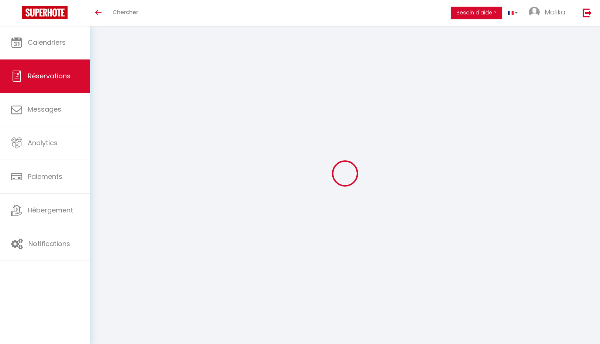
type input "SHIH-CHUAN"
type input "Tai"
type input "[EMAIL_ADDRESS][DOMAIN_NAME]"
type input "denny12233@gmail.com"
type input "[PHONE_NUMBER]"
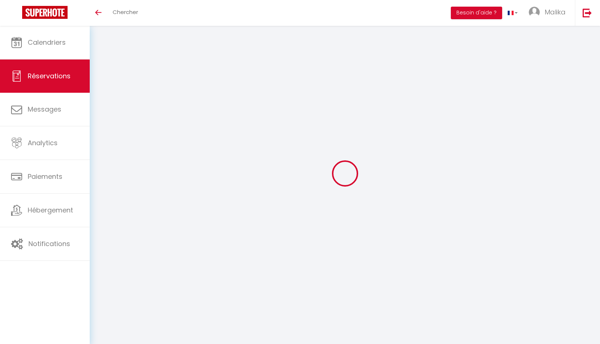
type input "0624896848"
type input "."
select select "FR"
type input "12"
type input "10.46"
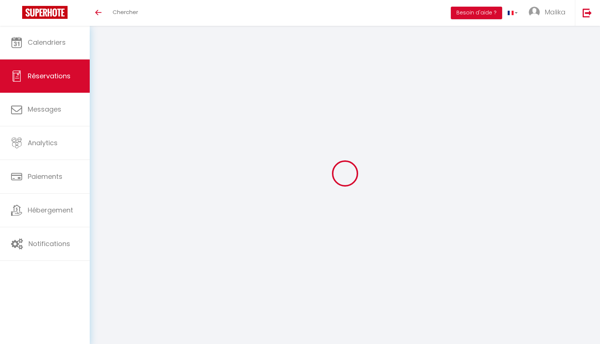
type input "0.88"
select select "70071"
select select "1"
select select
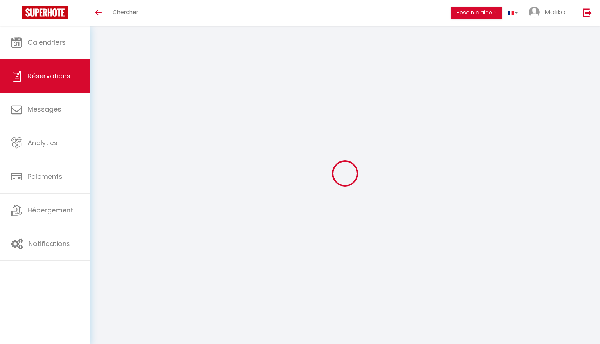
type input "2"
select select "12"
select select
type input "49.5"
checkbox input "false"
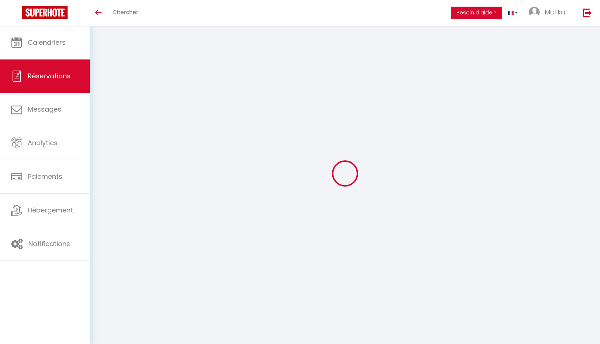
type input "0"
select select "2"
type input "25"
type input "0"
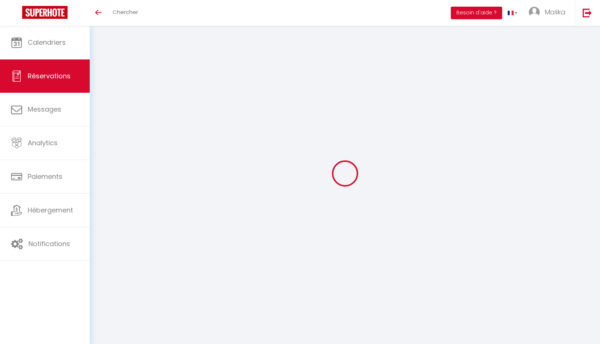
select select
select select "14"
checkbox input "false"
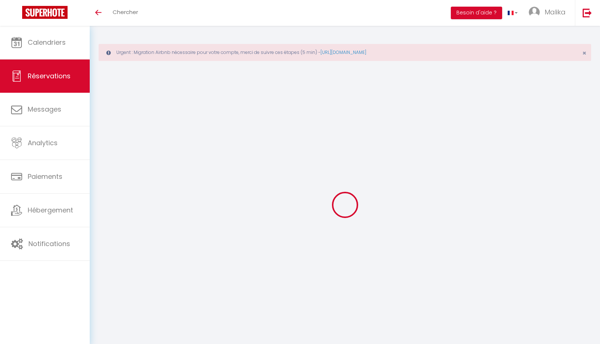
select select
checkbox input "false"
select select
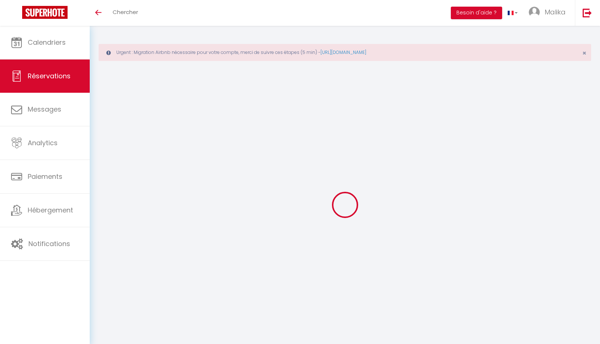
checkbox input "false"
type textarea "** THIS RESERVATION HAS BEEN PRE-PAID ** You have a booker that would like free…"
type input "1.63"
select select
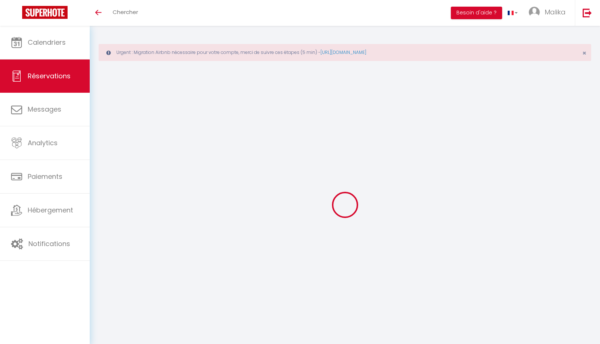
checkbox input "false"
select select "17:30"
select select "10:00"
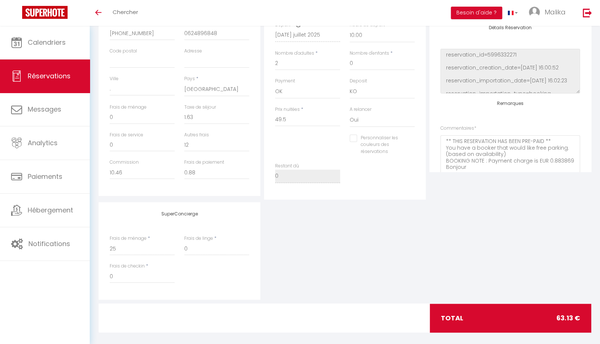
scroll to position [229, 0]
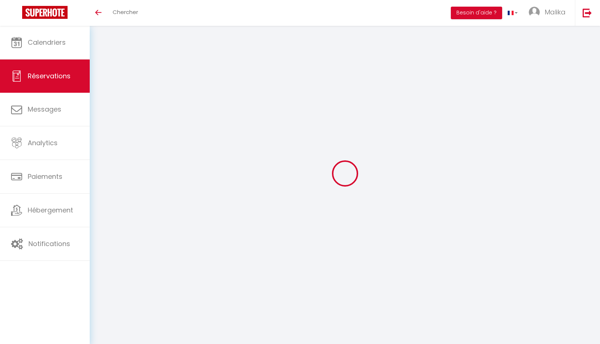
select select
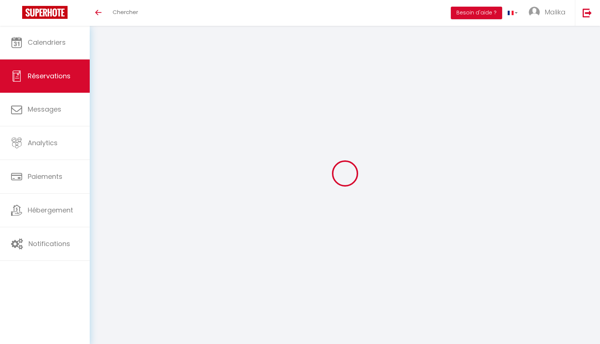
type input "aymerick"
type input "Toutou"
type input "atouto.914131@guest.booking.com"
type input "aymericktoutou@gmail.com"
type input "+33698955829"
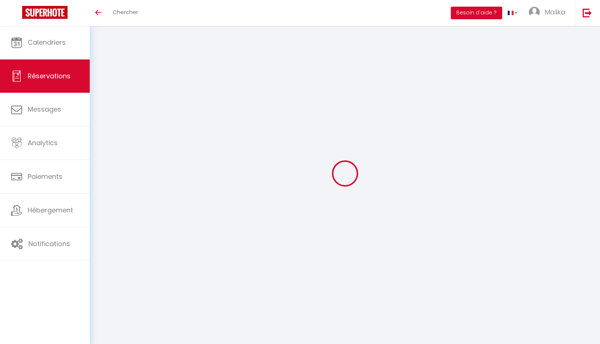
type input "+33698955829"
type input "."
select select "FR"
type input "12"
type input "18.87"
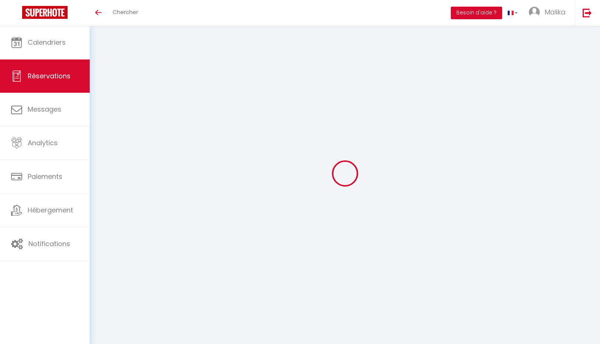
type input "1.6"
select select "70071"
select select "1"
select select
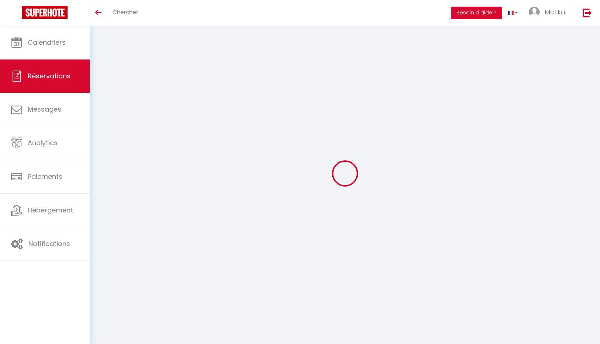
type input "2"
select select "12"
select select
type input "99"
checkbox input "false"
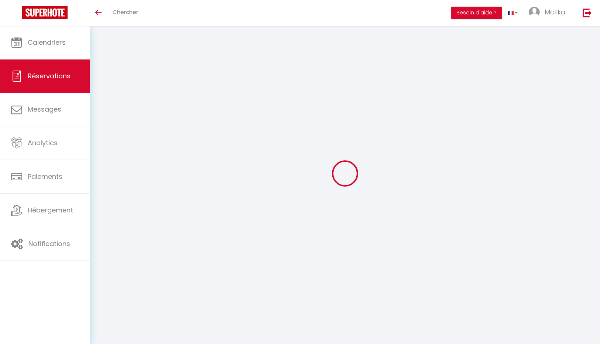
type input "0"
select select "2"
type input "25"
type input "0"
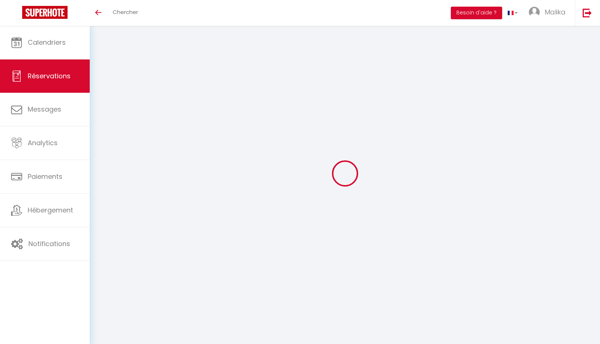
select select
select select "14"
checkbox input "false"
select select
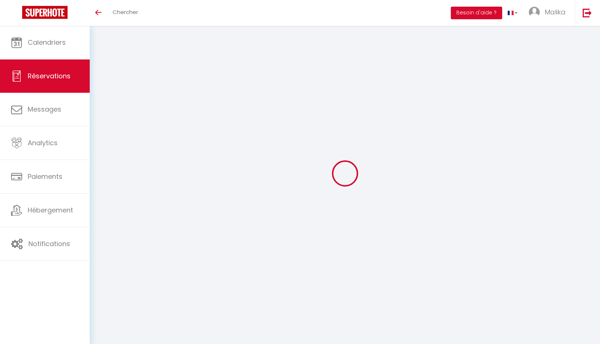
select select
checkbox input "false"
select select
checkbox input "false"
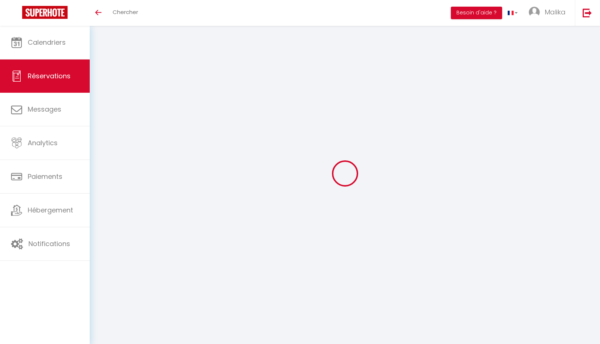
type textarea "** THIS RESERVATION HAS BEEN PRE-PAID ** BOOKING NOTE : Payment charge is EUR 1…"
type input "3.27"
select select
checkbox input "false"
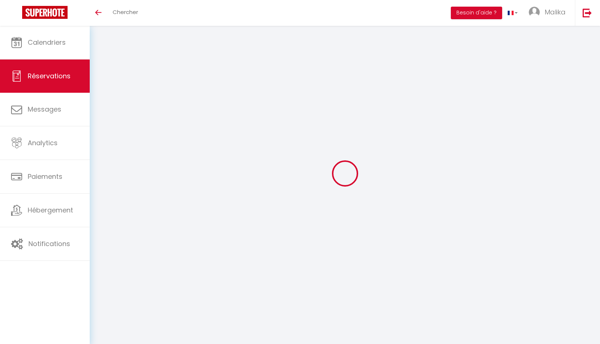
select select "20:00"
select select "11:00"
select select
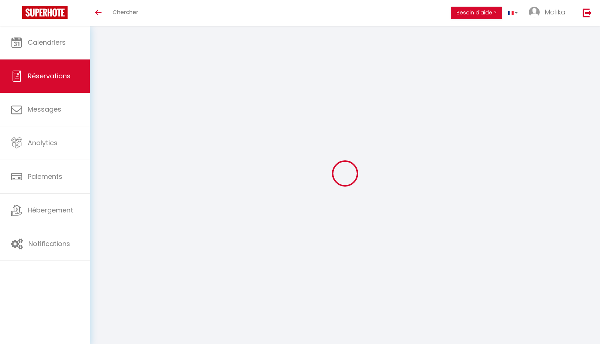
select select
type input "[PERSON_NAME]"
type input "BARBIER"
select select
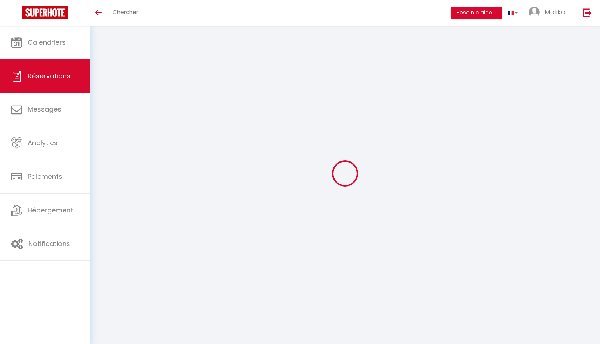
select select "70071"
select select "1"
select select
type input "2"
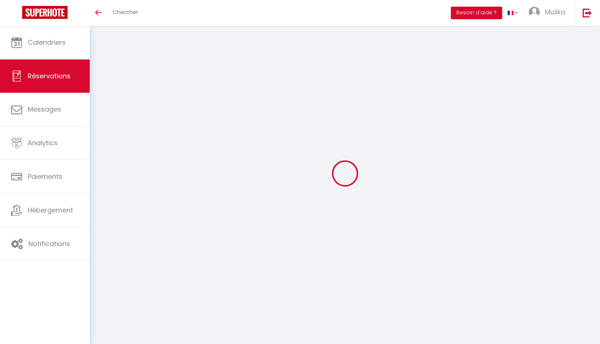
select select "10"
select select
type input "60"
checkbox input "false"
type input "0"
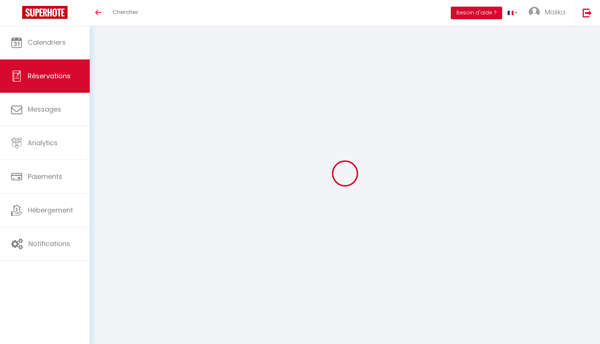
select select "2"
type input "25"
type input "0"
select select
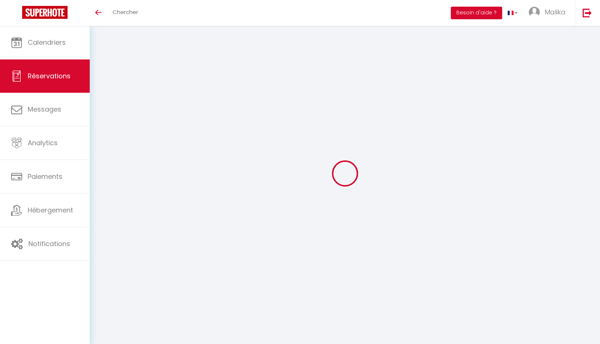
select select
select select "12"
select select "14"
checkbox input "false"
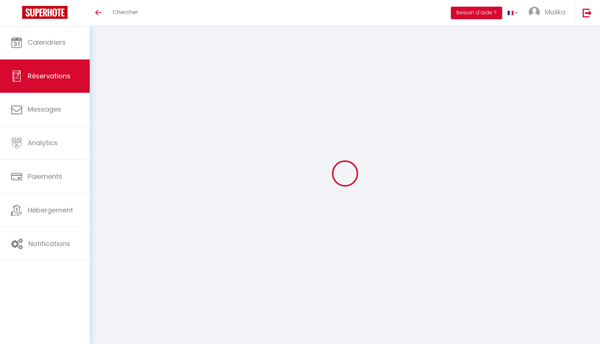
select select
checkbox input "false"
select select
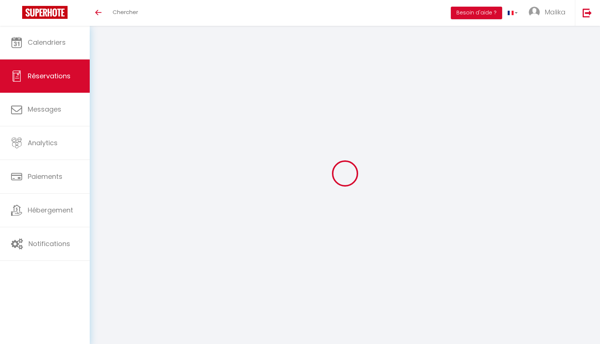
select select
checkbox input "false"
select select
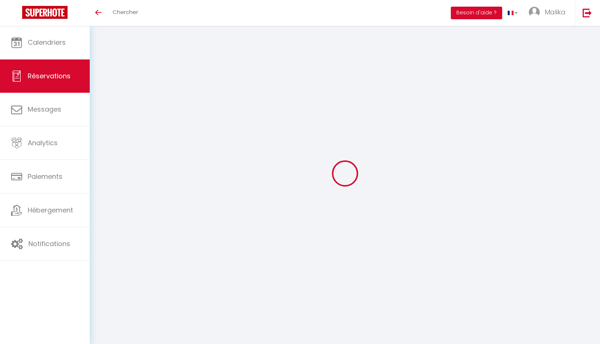
select select
checkbox input "false"
select select
checkbox input "false"
select select
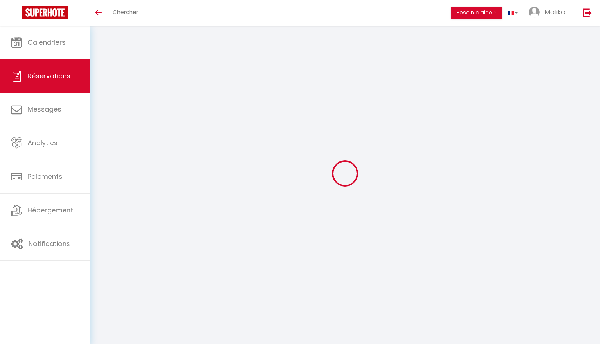
select select
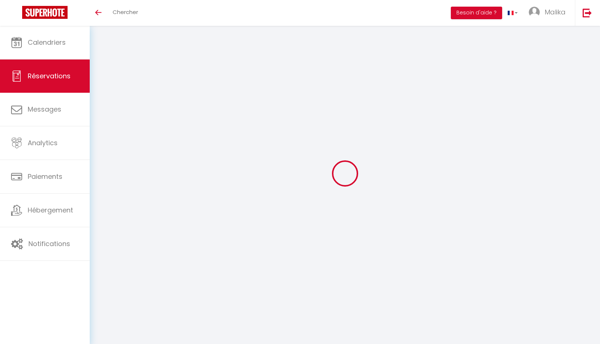
select select
type input "Karine"
type input "Babule"
type input "kbabul.473341@guest.booking.com"
type input "+33650259170"
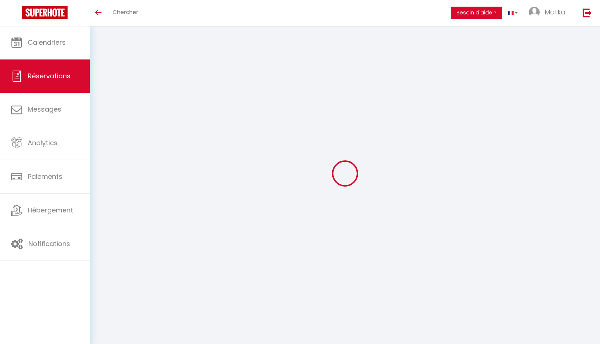
type input "."
select select "FR"
type input "12"
type input "10.46"
type input "0.88"
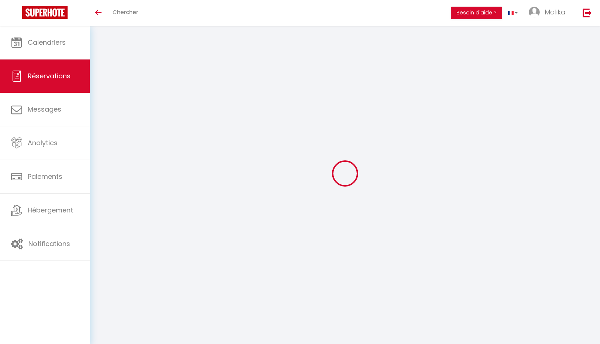
select select "70071"
select select "1"
select select
type input "2"
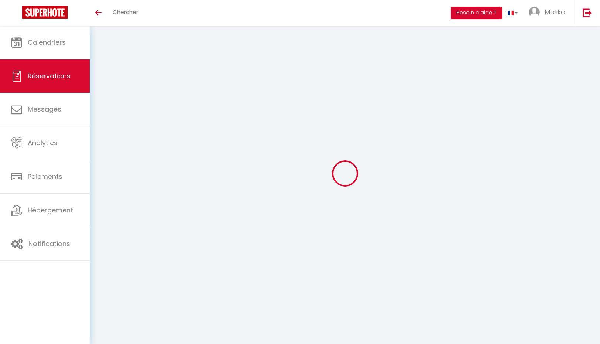
select select "12"
select select
type input "49.5"
checkbox input "false"
type input "0"
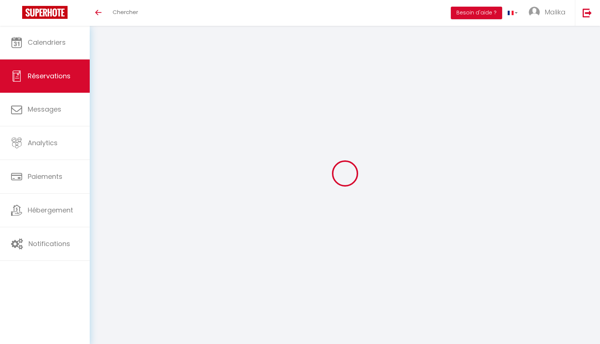
select select "2"
type input "25"
type input "0"
select select
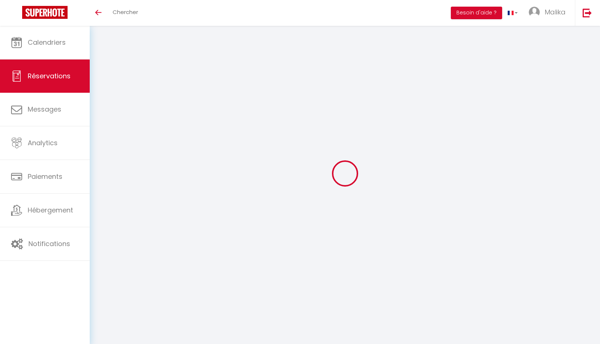
select select
select select "14"
checkbox input "false"
select select
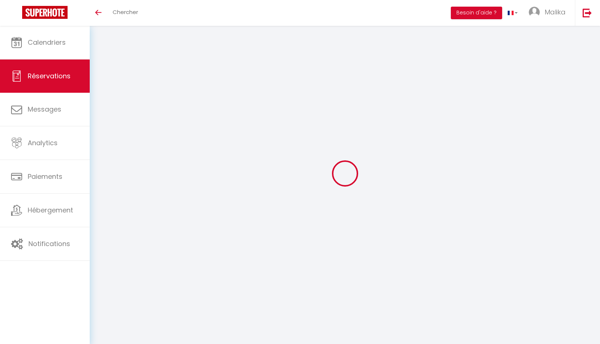
checkbox input "false"
select select
checkbox input "false"
type textarea "** THIS RESERVATION HAS BEEN PRE-PAID ** Bonjour, Nous voyageons chargés de vél…"
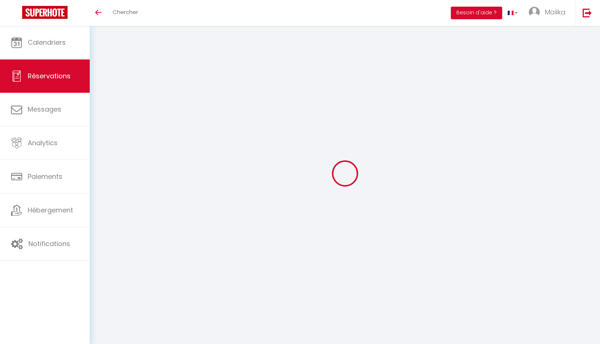
type input "1.63"
select select
checkbox input "false"
select select
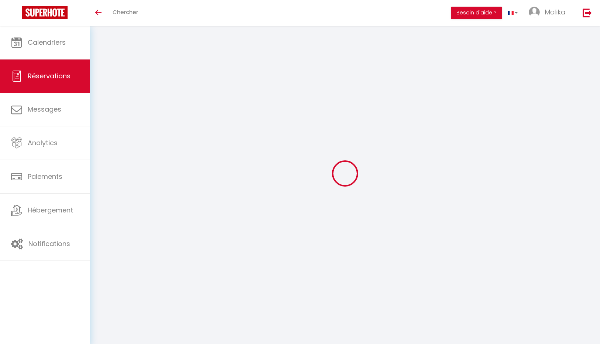
select select
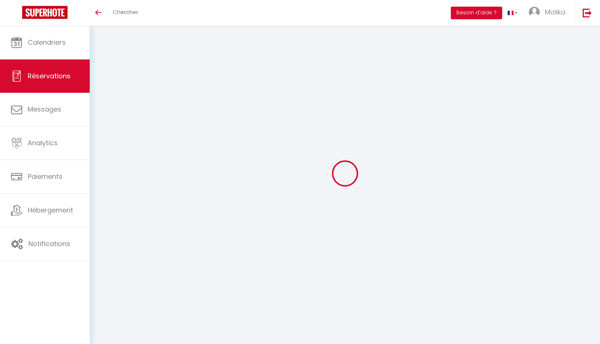
select select
type input "[PERSON_NAME]"
type input "[EMAIL_ADDRESS][DOMAIN_NAME]"
type input "[PERSON_NAME][EMAIL_ADDRESS][DOMAIN_NAME]"
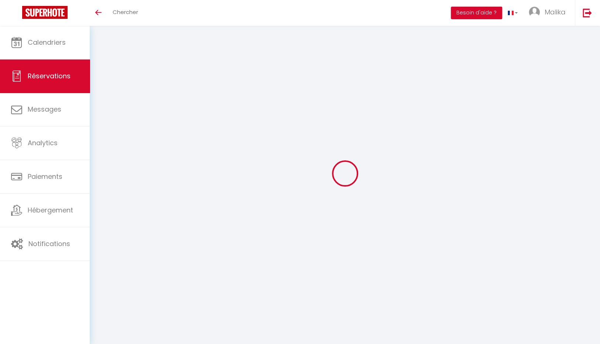
type input "[PHONE_NUMBER]"
type input "."
select select "FR"
type input "12"
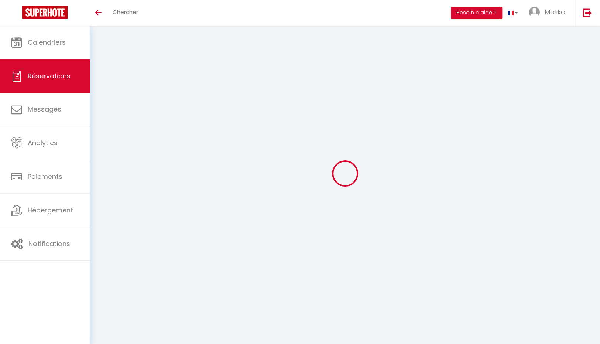
type input "18.87"
type input "1.6"
select select "70071"
select select "1"
select select
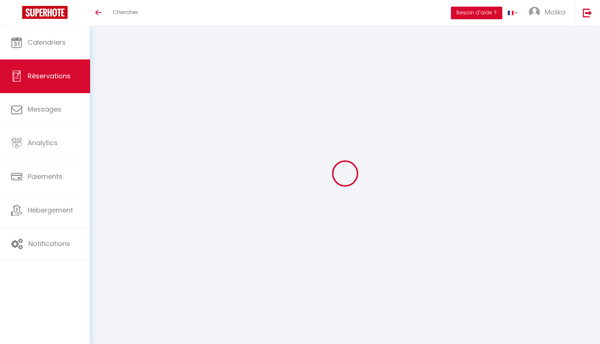
select select
type input "2"
select select "12"
select select
type input "99"
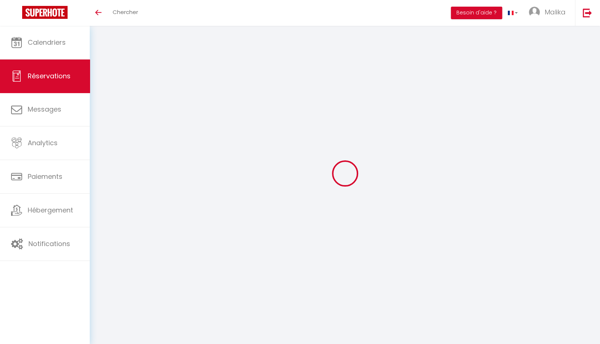
checkbox input "false"
type input "0"
select select "2"
type input "25"
type input "0"
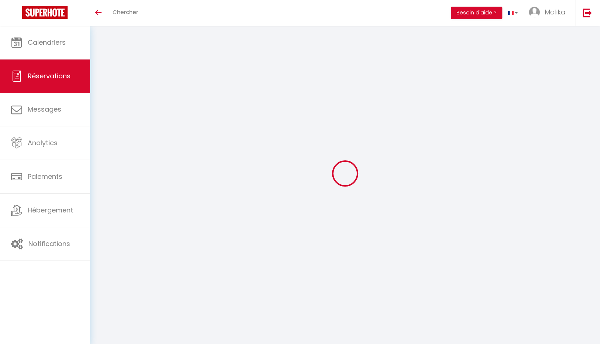
type input "0"
select select
select select "14"
checkbox input "false"
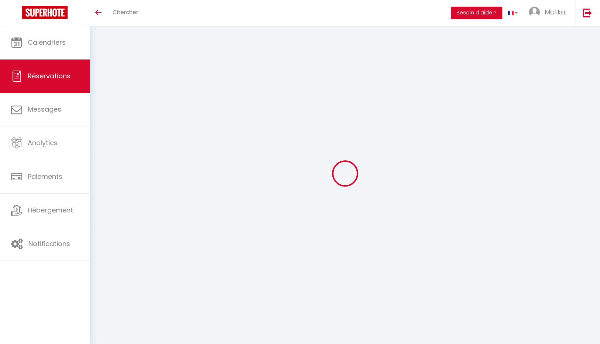
select select
checkbox input "false"
select select
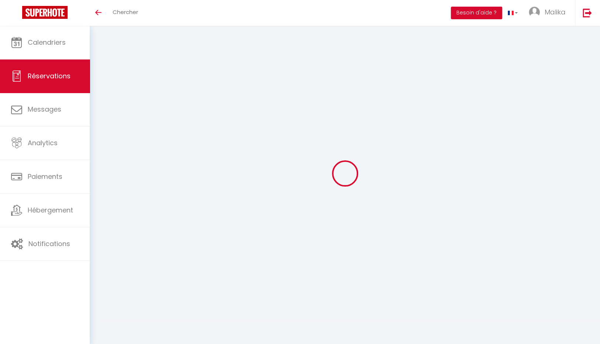
checkbox input "false"
type textarea "** THIS RESERVATION HAS BEEN PRE-PAID ** Reservation has a cancellation grace p…"
type input "3.27"
select select
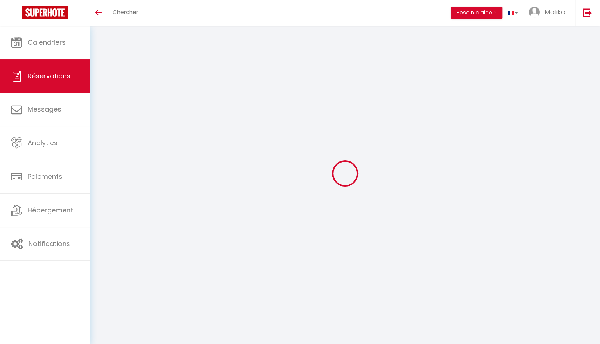
checkbox input "false"
select select "15:00"
select select "11:00"
